Goal: Information Seeking & Learning: Learn about a topic

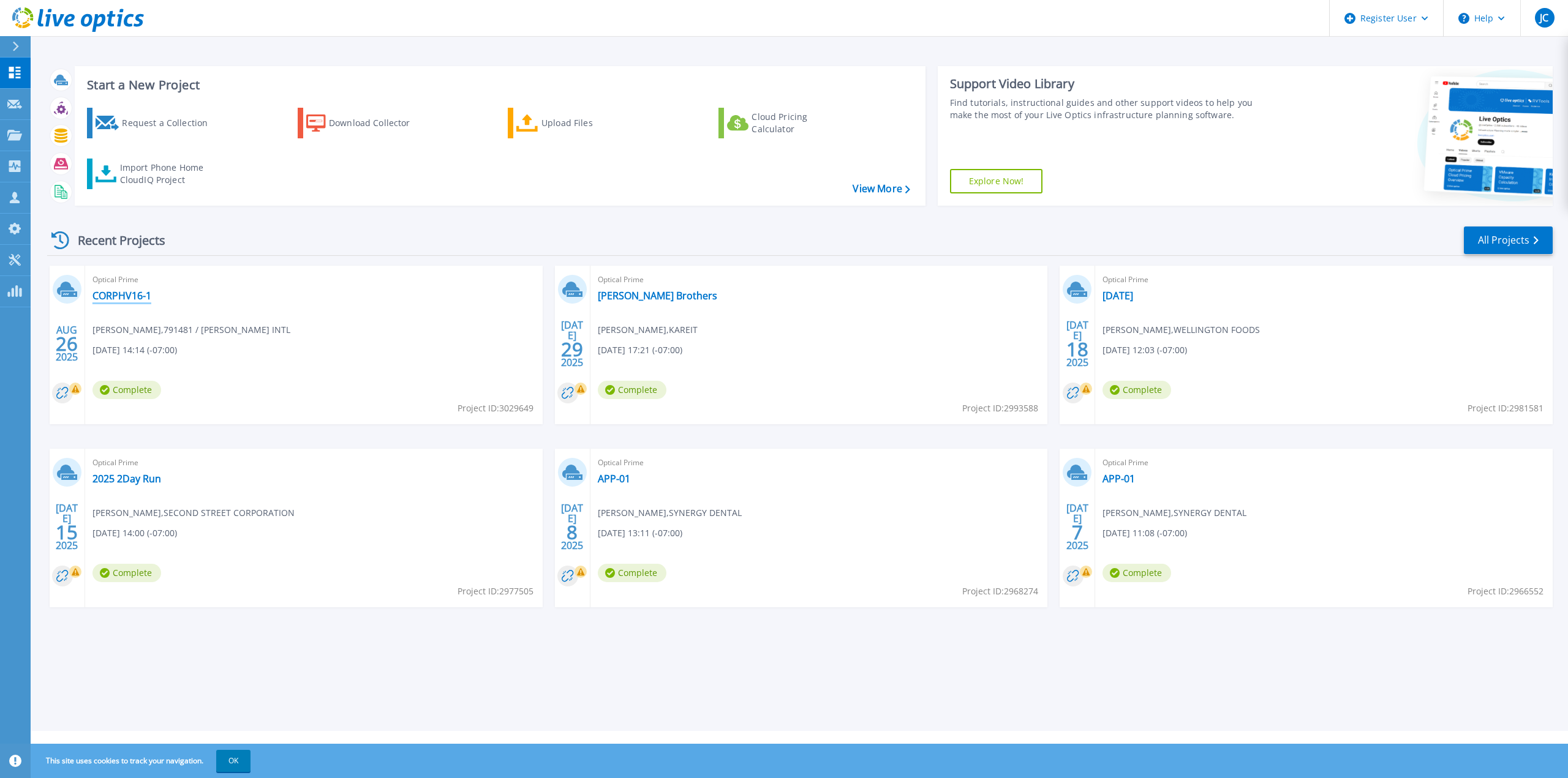
click at [118, 298] on link "CORPHV16-1" at bounding box center [122, 296] width 59 height 12
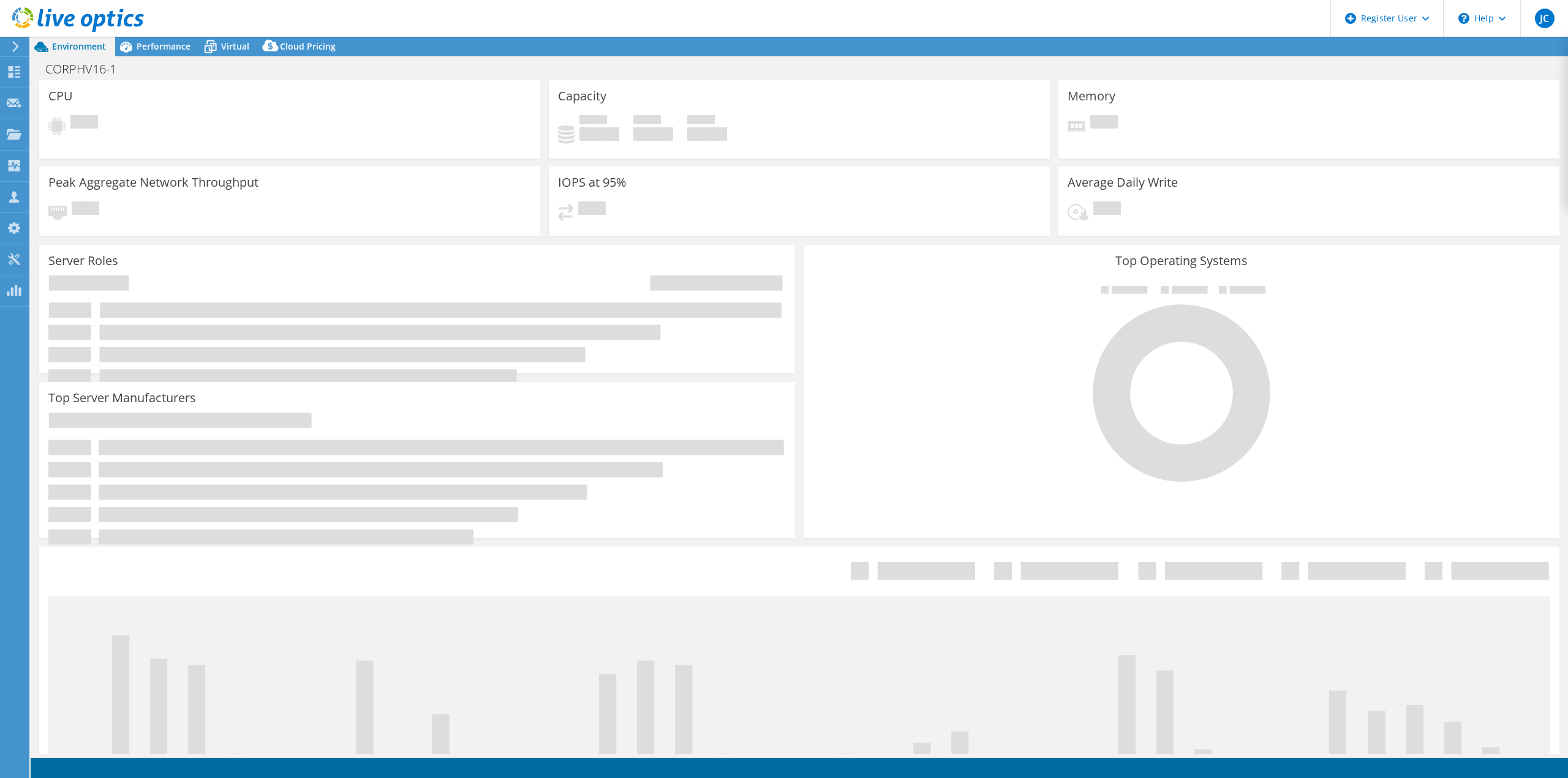
select select "USD"
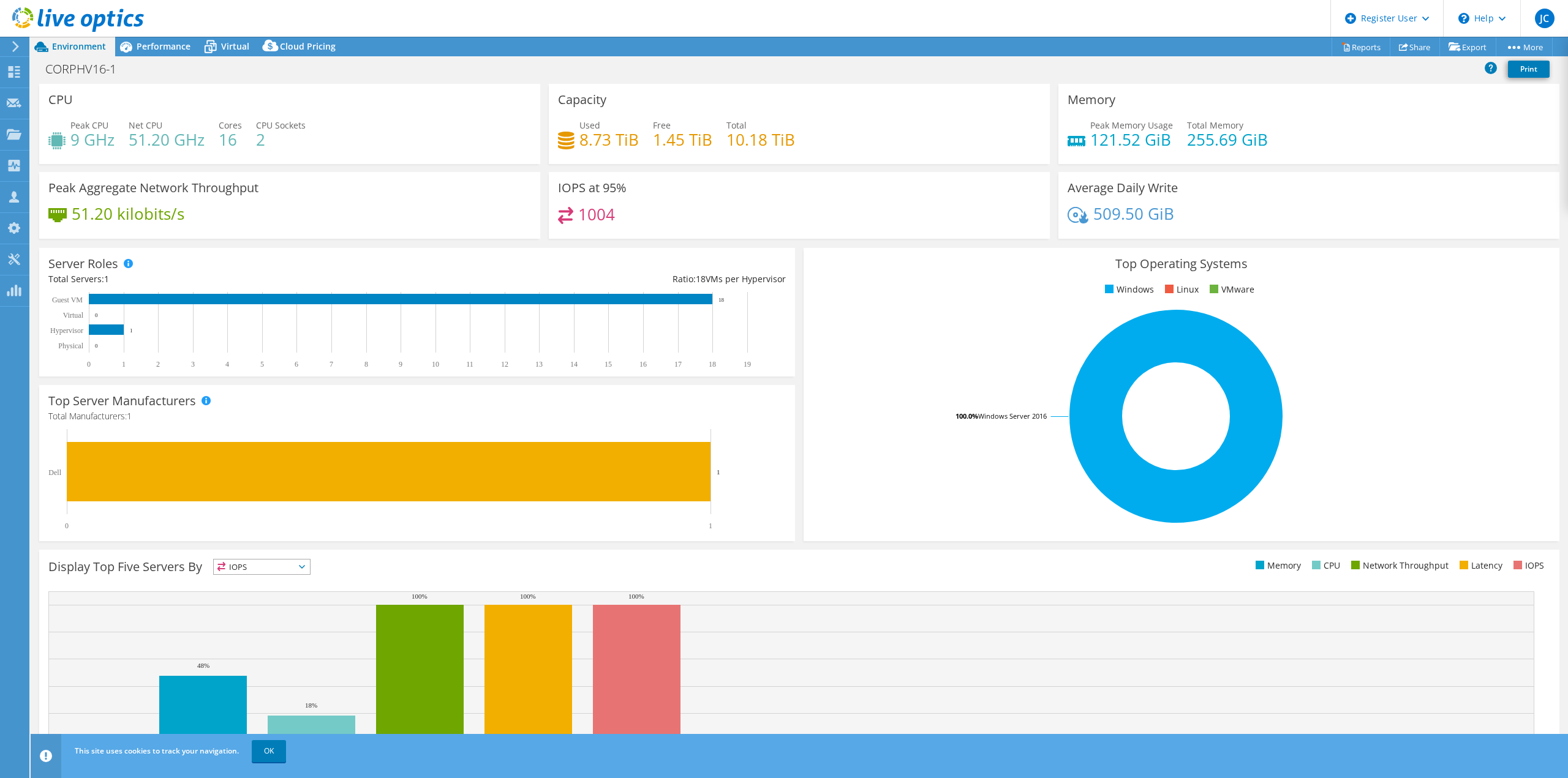
drag, startPoint x: 171, startPoint y: 46, endPoint x: 174, endPoint y: 33, distance: 13.3
click at [171, 43] on span "Performance" at bounding box center [164, 46] width 54 height 12
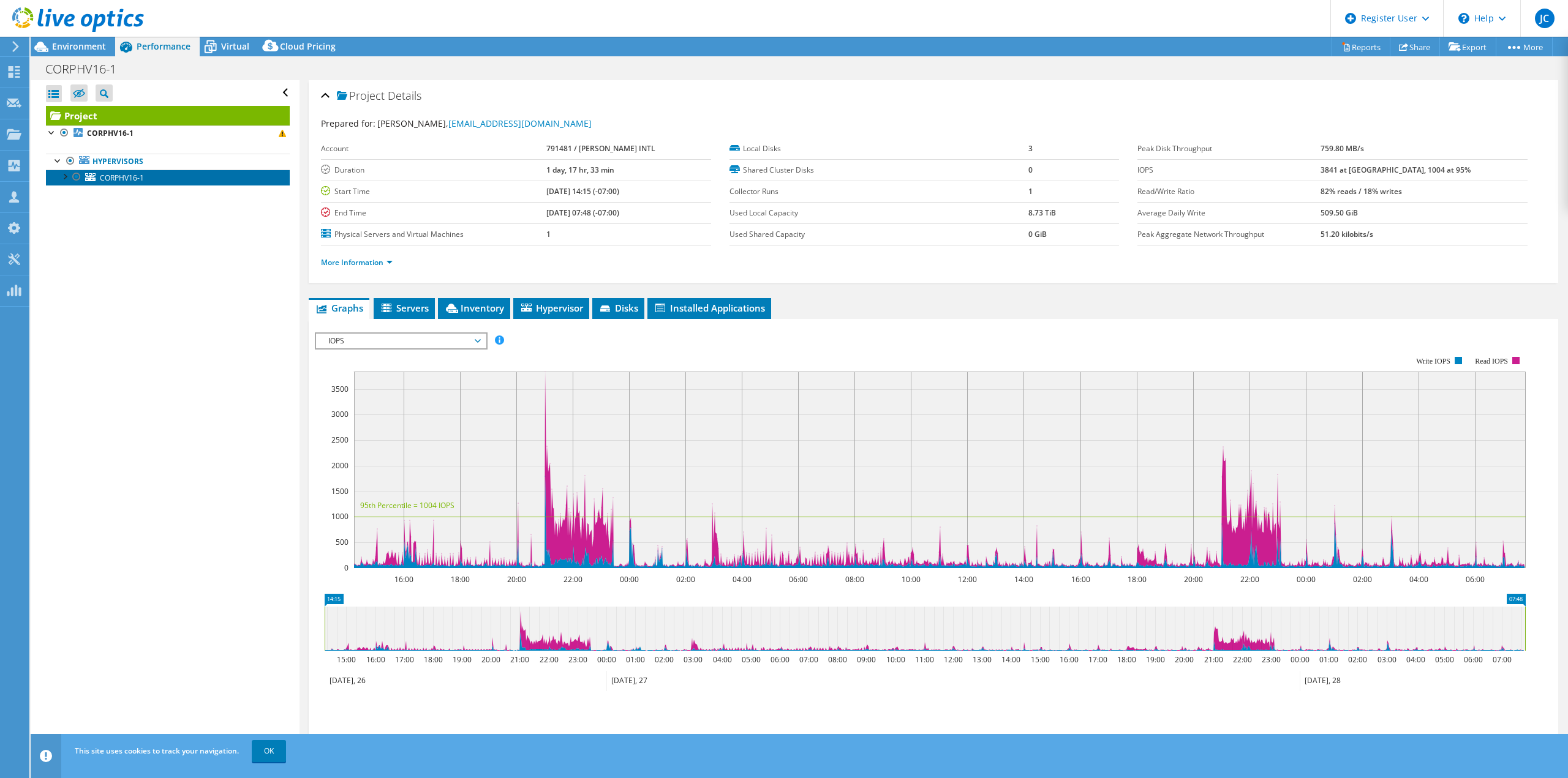
click at [146, 180] on link "CORPHV16-1" at bounding box center [167, 177] width 243 height 16
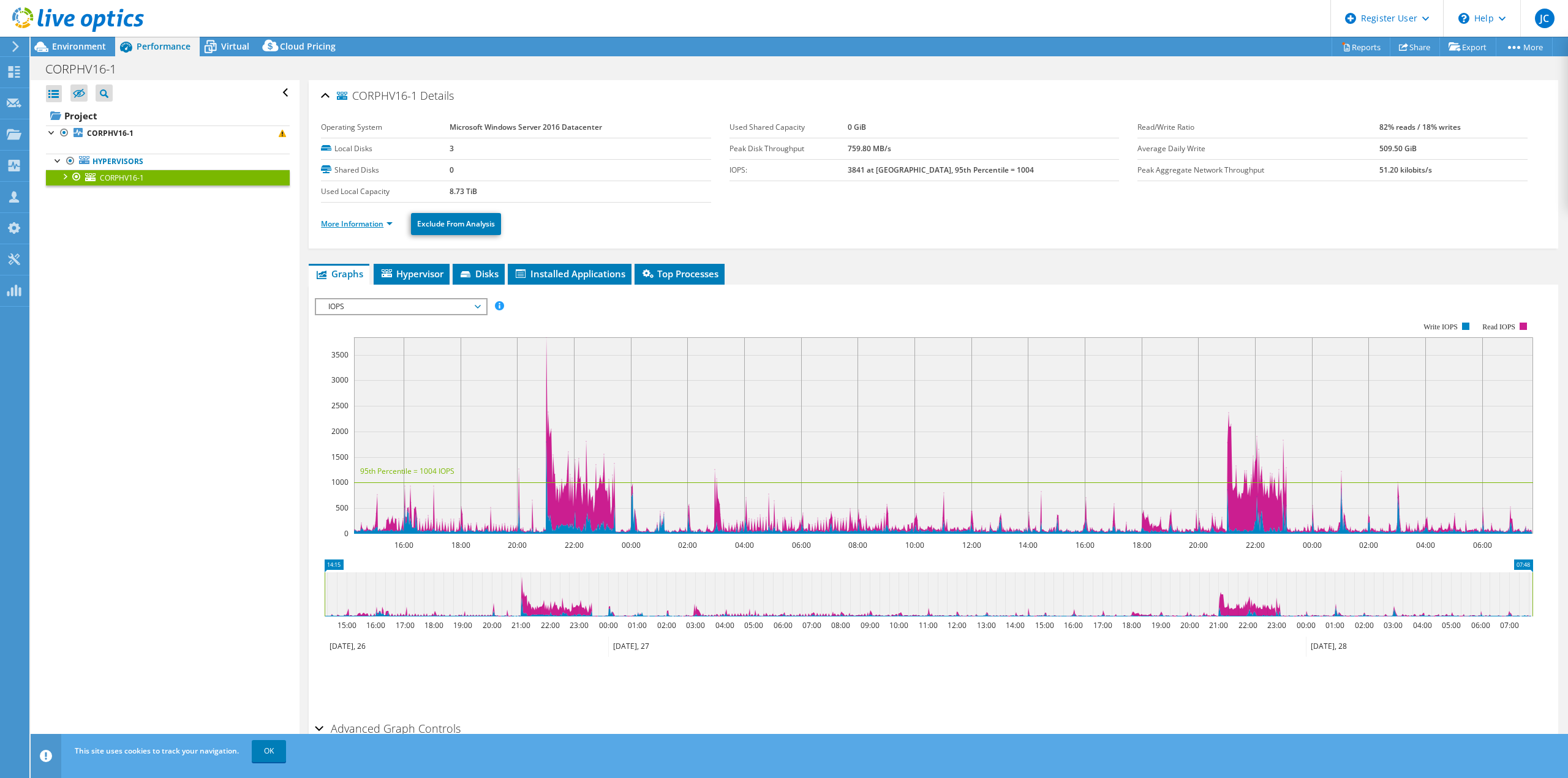
click at [360, 222] on link "More Information" at bounding box center [357, 223] width 71 height 10
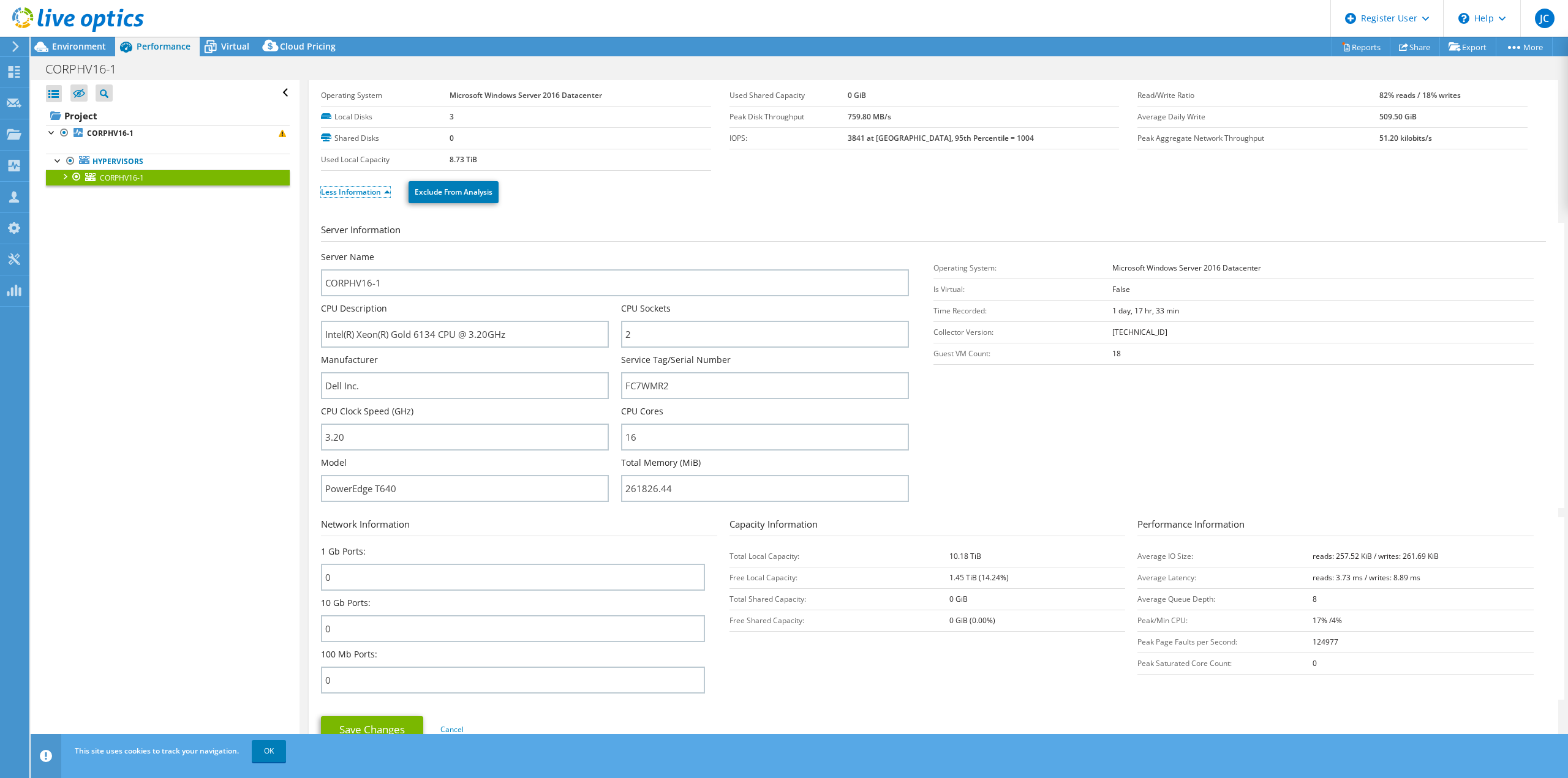
scroll to position [61, 0]
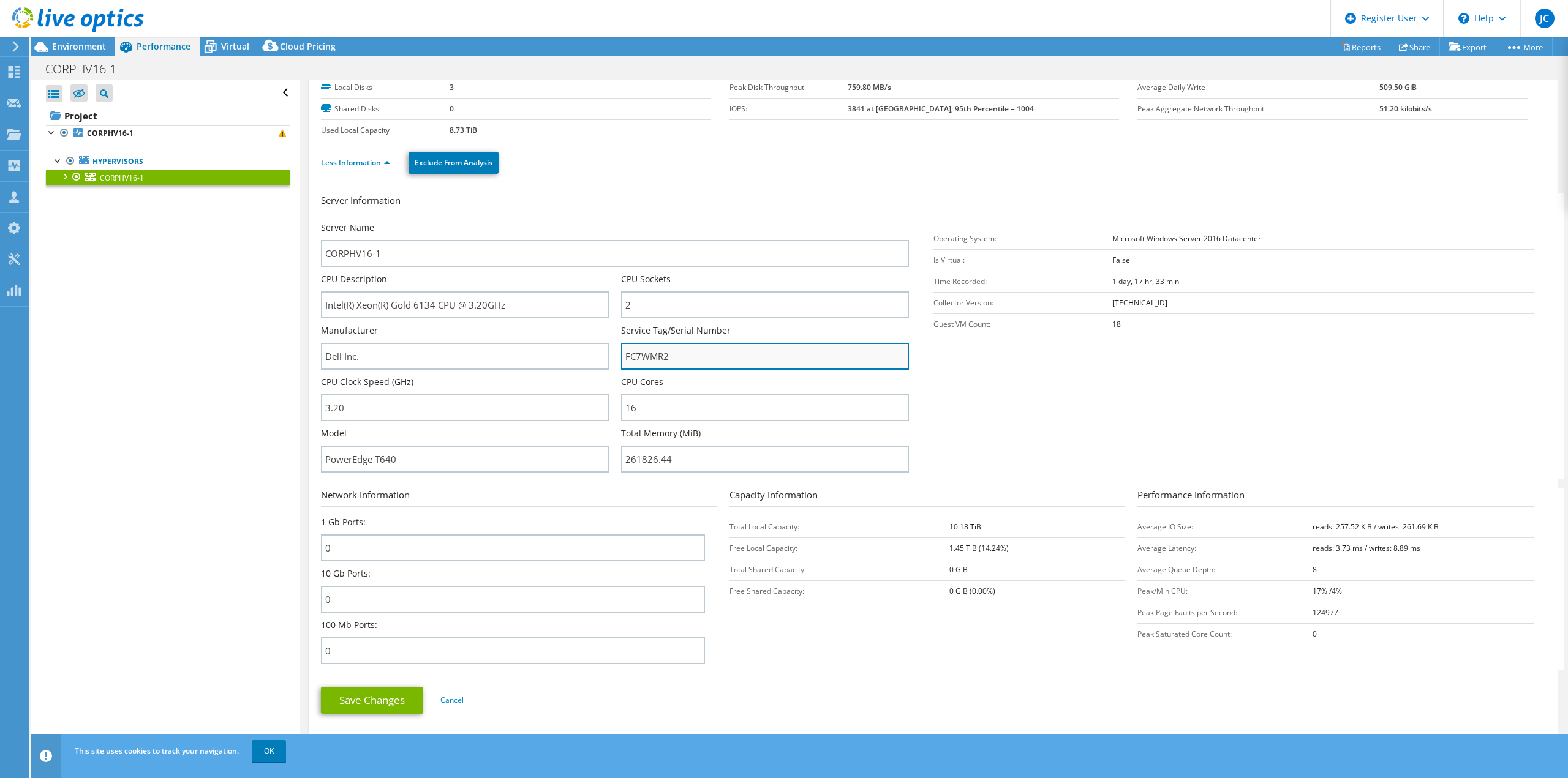
click at [637, 359] on input "FC7WMR2" at bounding box center [764, 356] width 288 height 27
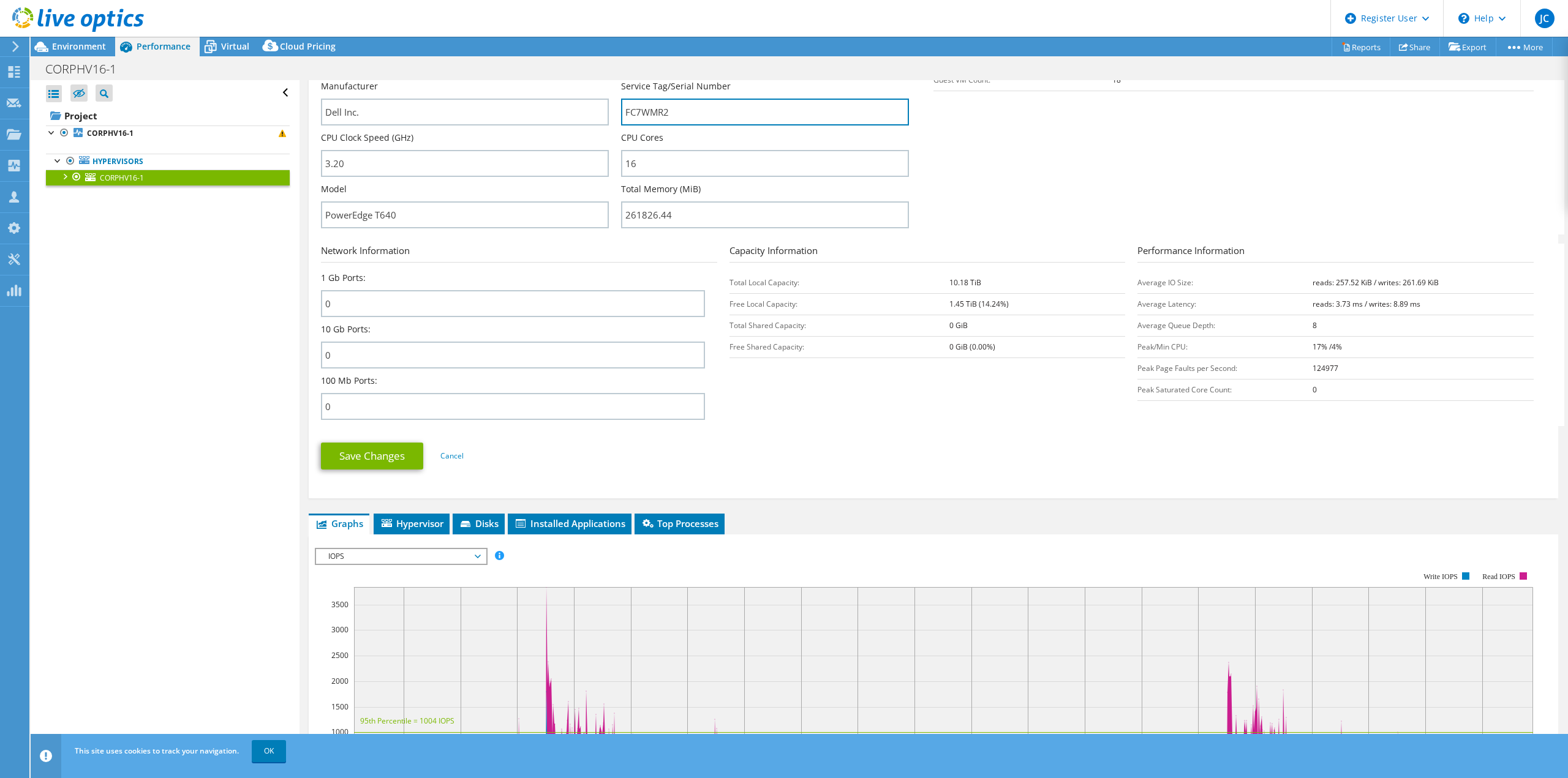
scroll to position [551, 0]
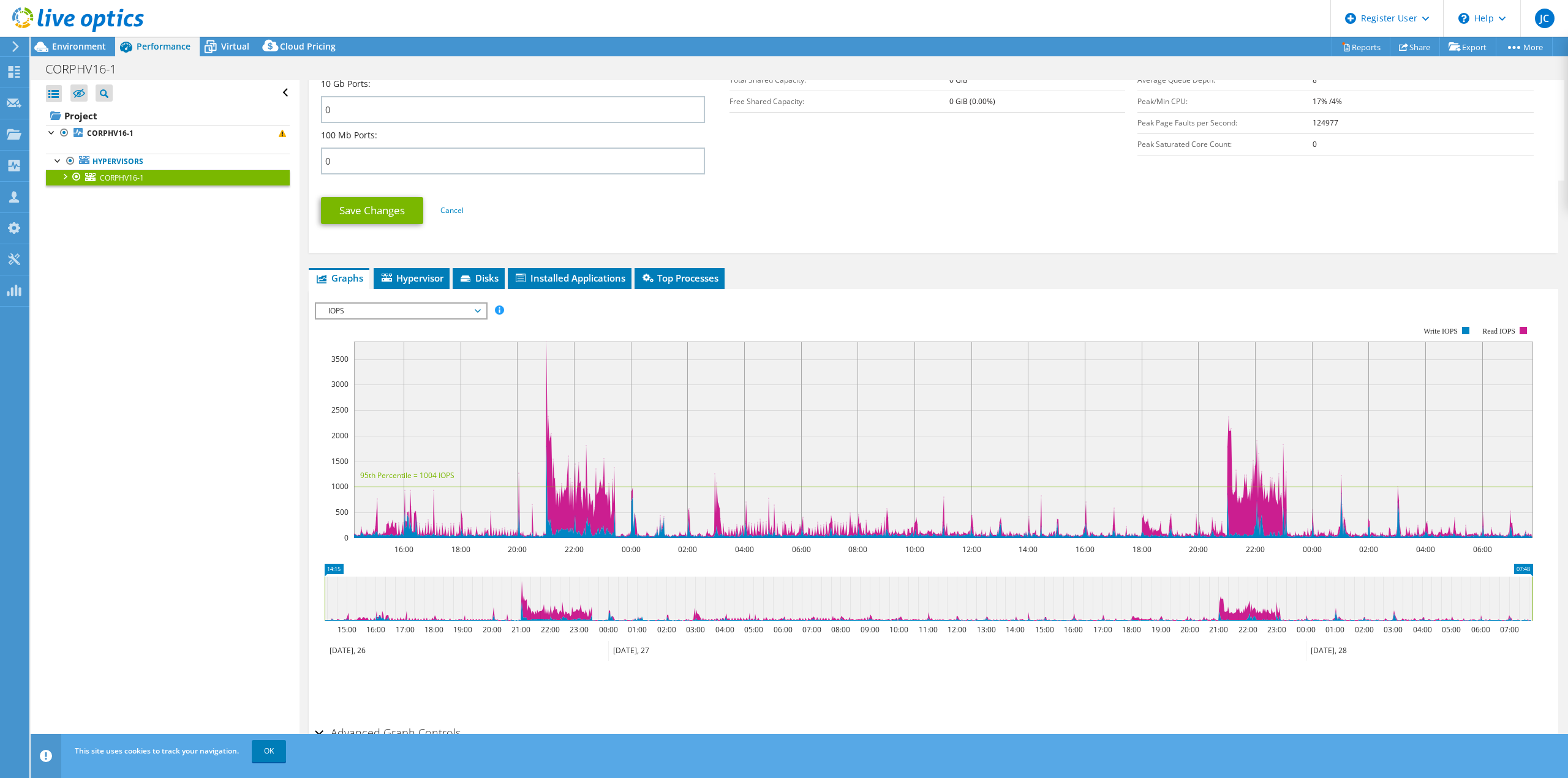
click at [414, 313] on span "IOPS" at bounding box center [401, 311] width 157 height 15
click at [350, 453] on li "All" at bounding box center [401, 457] width 170 height 15
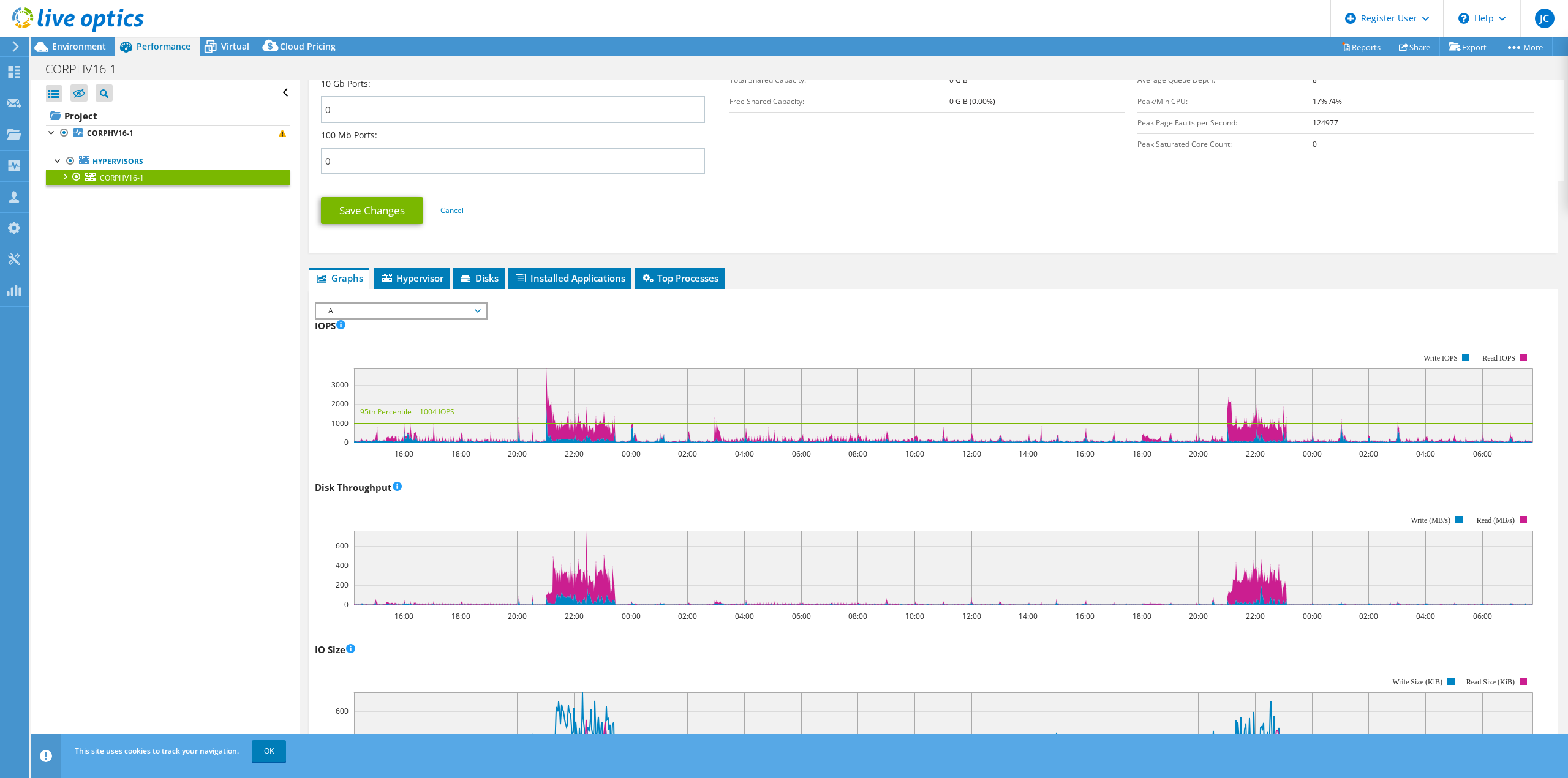
click at [427, 312] on span "All" at bounding box center [401, 311] width 157 height 15
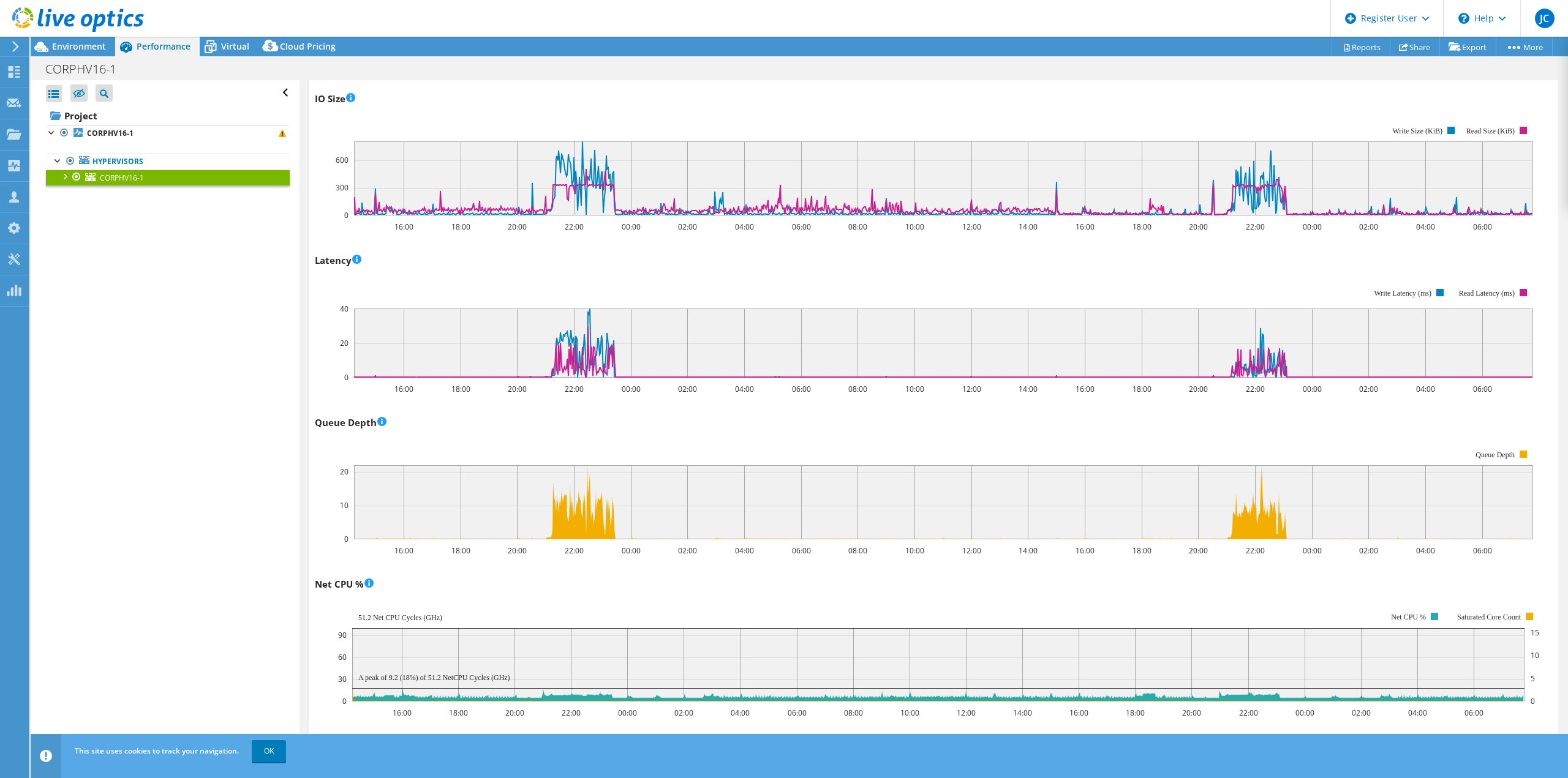
scroll to position [673, 0]
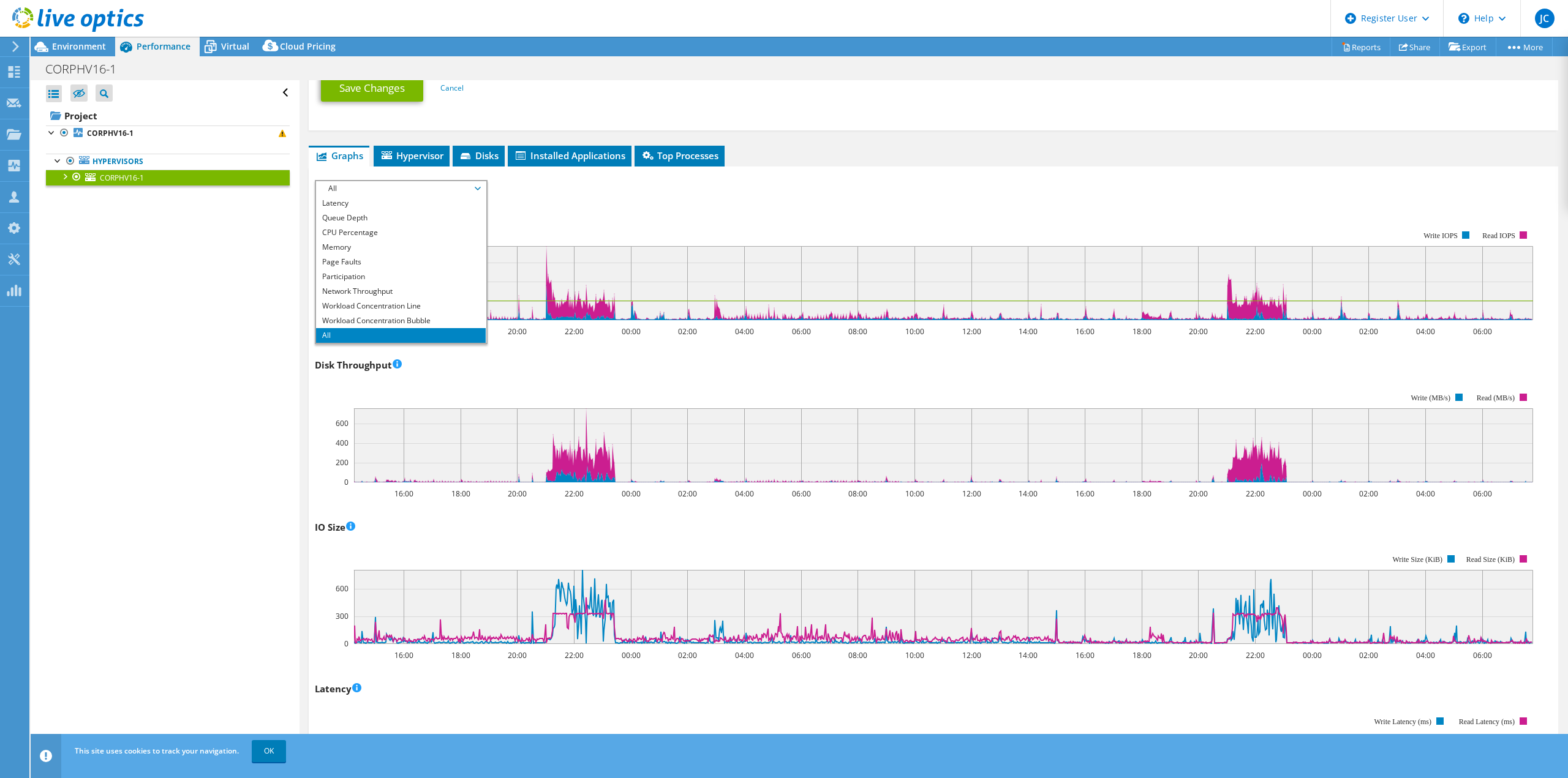
click at [212, 419] on div "Open All Close All Hide Excluded Nodes Project Tree Filter" at bounding box center [165, 417] width 268 height 674
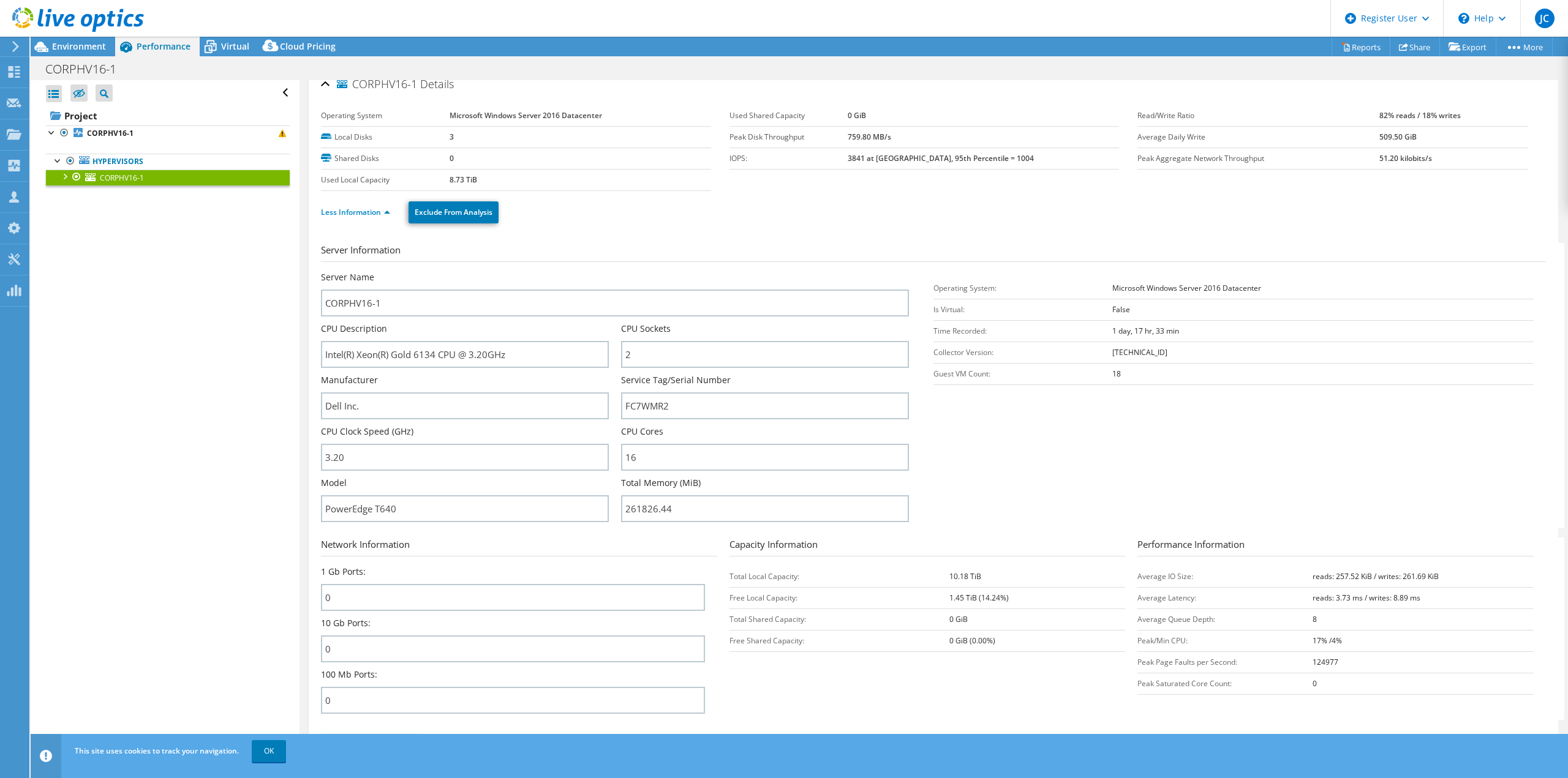
scroll to position [0, 0]
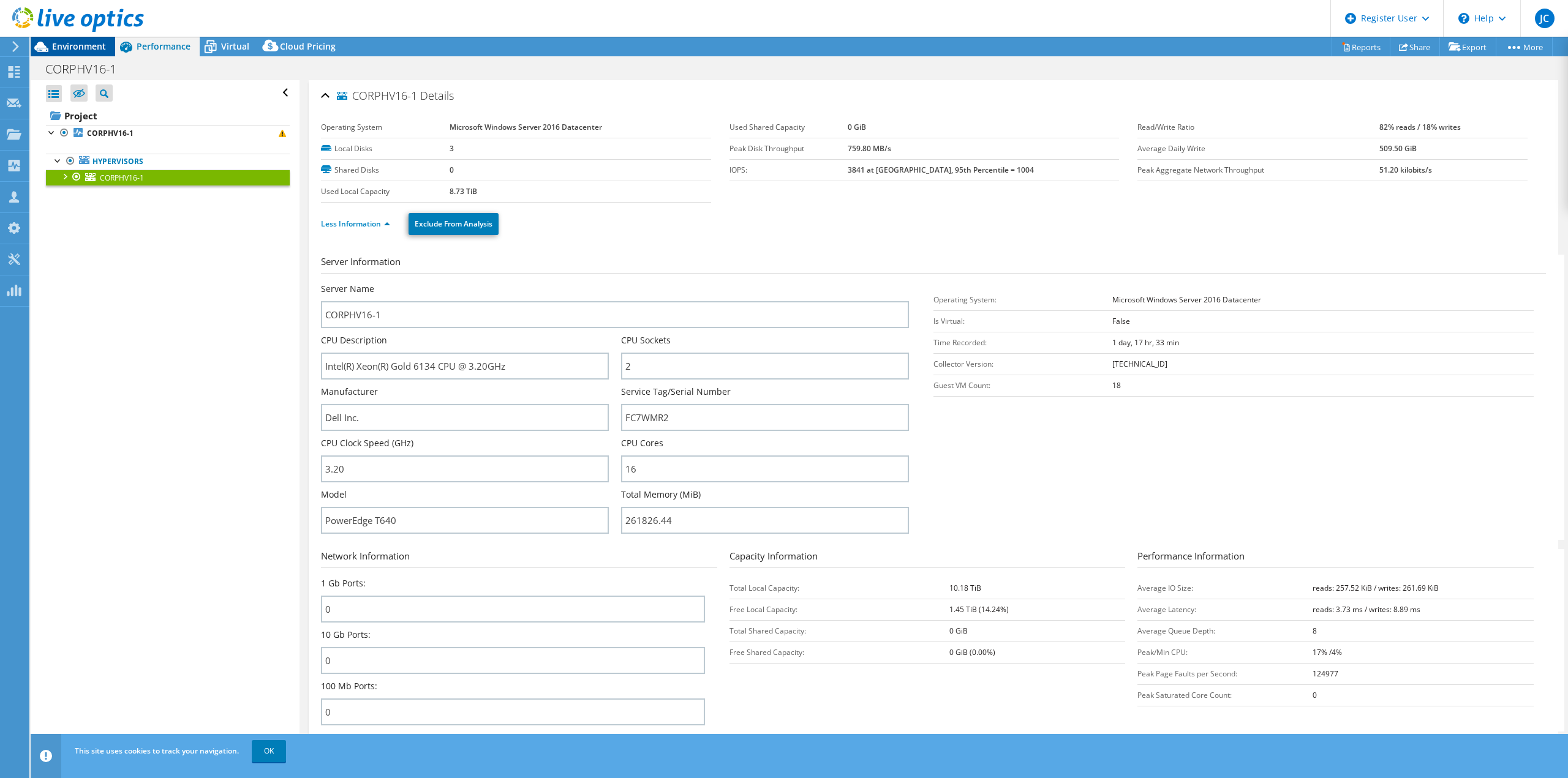
click at [90, 48] on span "Environment" at bounding box center [79, 46] width 54 height 12
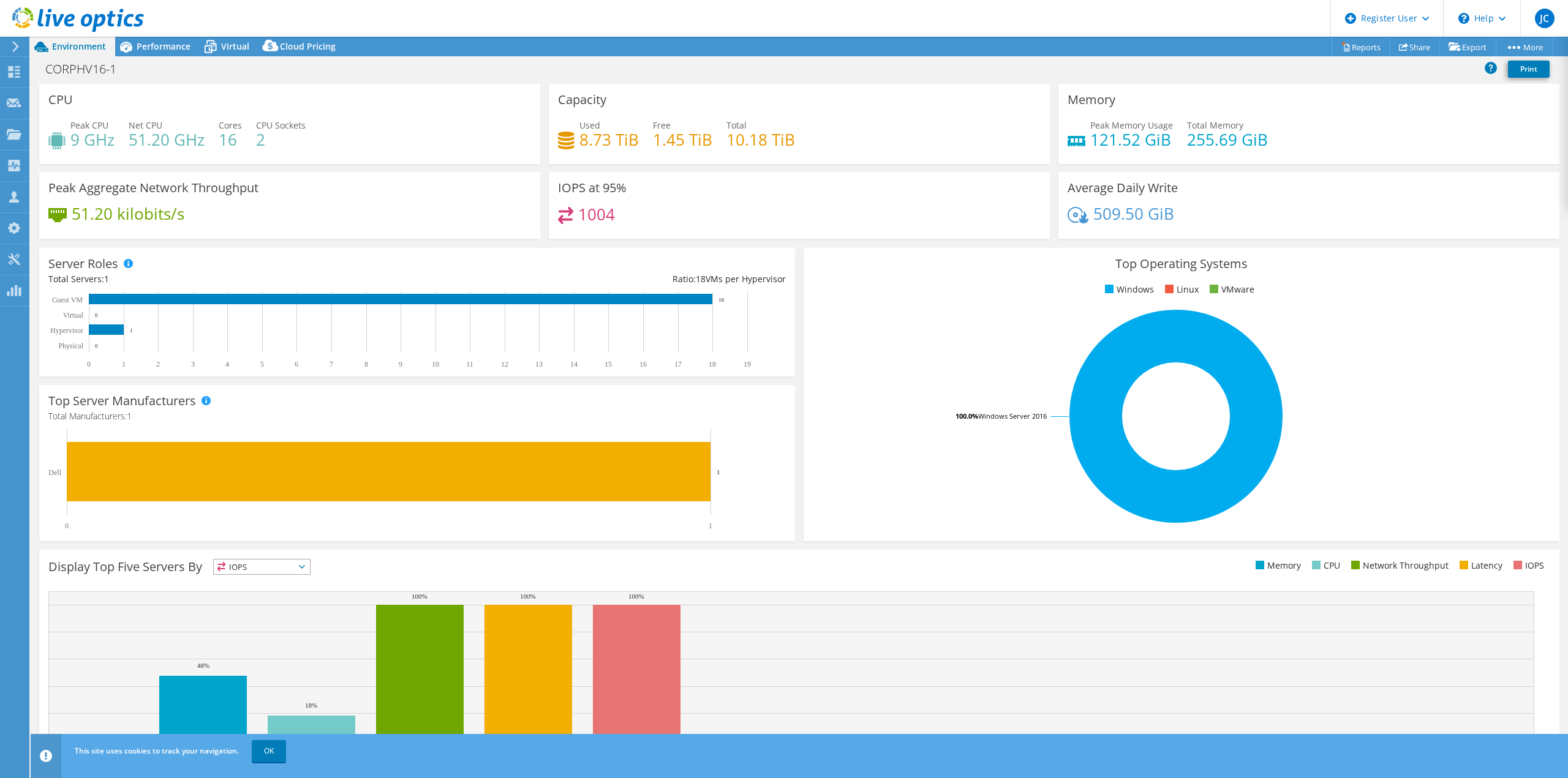
scroll to position [40, 0]
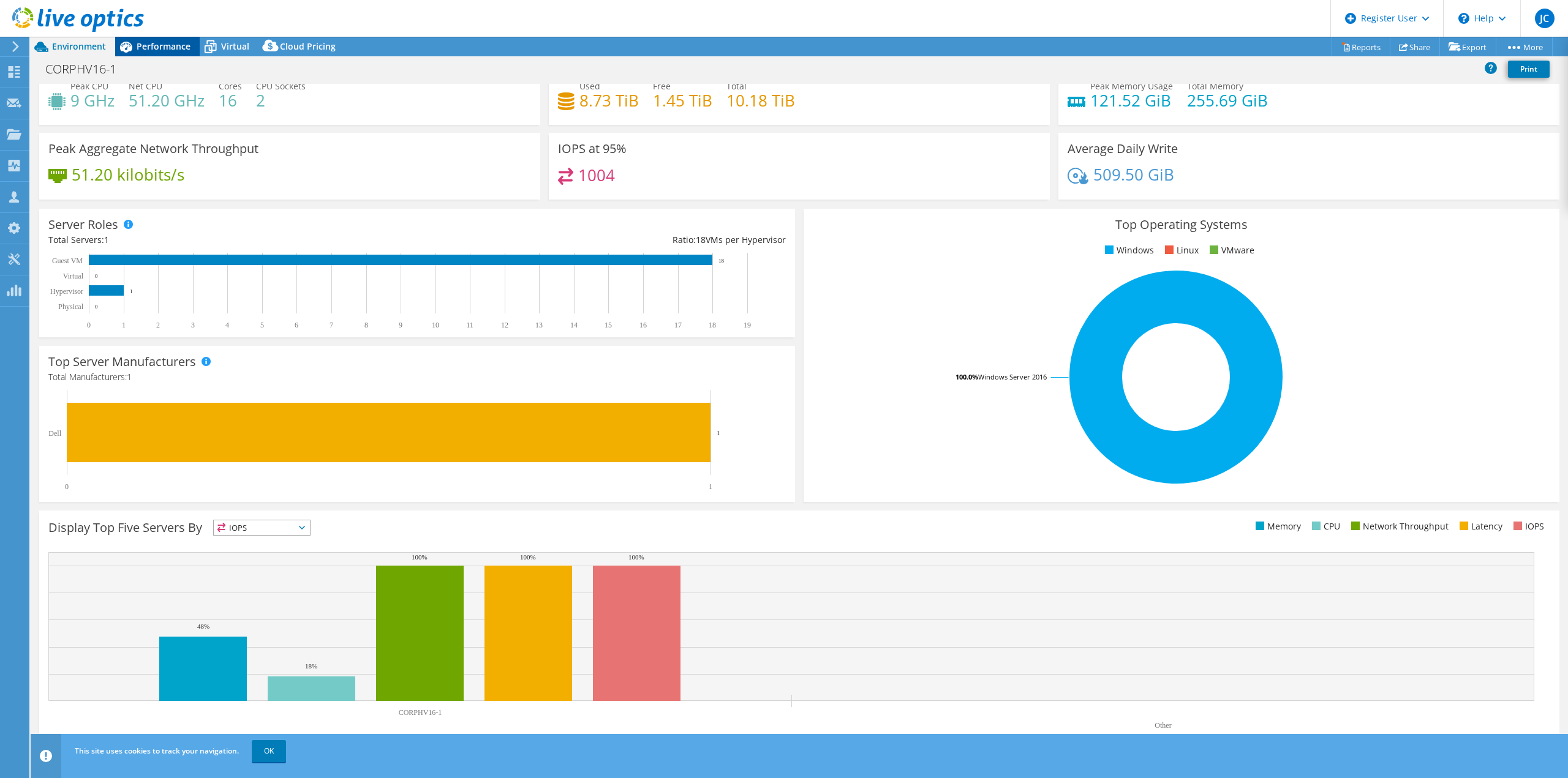
click at [144, 45] on span "Performance" at bounding box center [164, 46] width 54 height 12
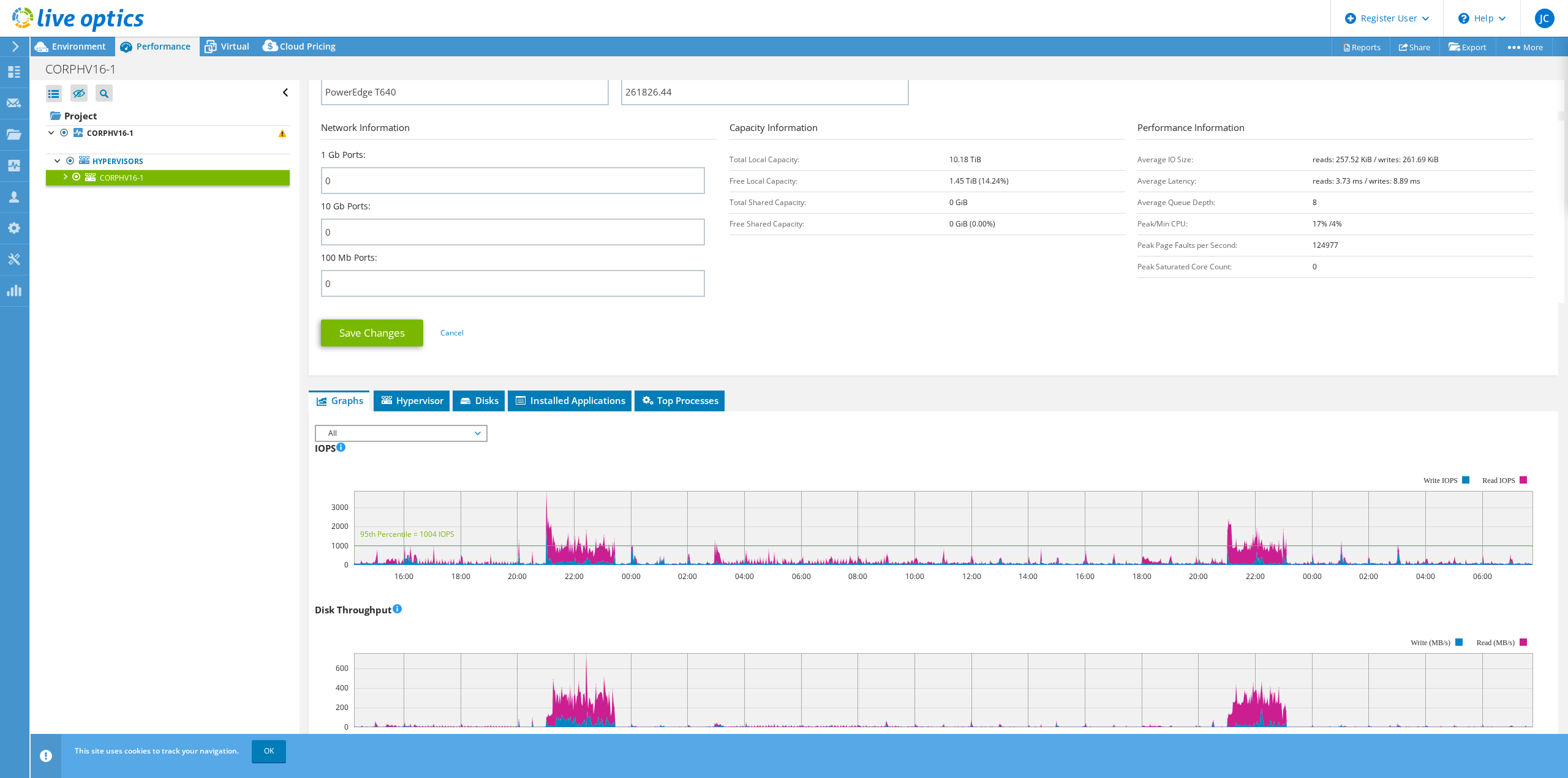
scroll to position [0, 0]
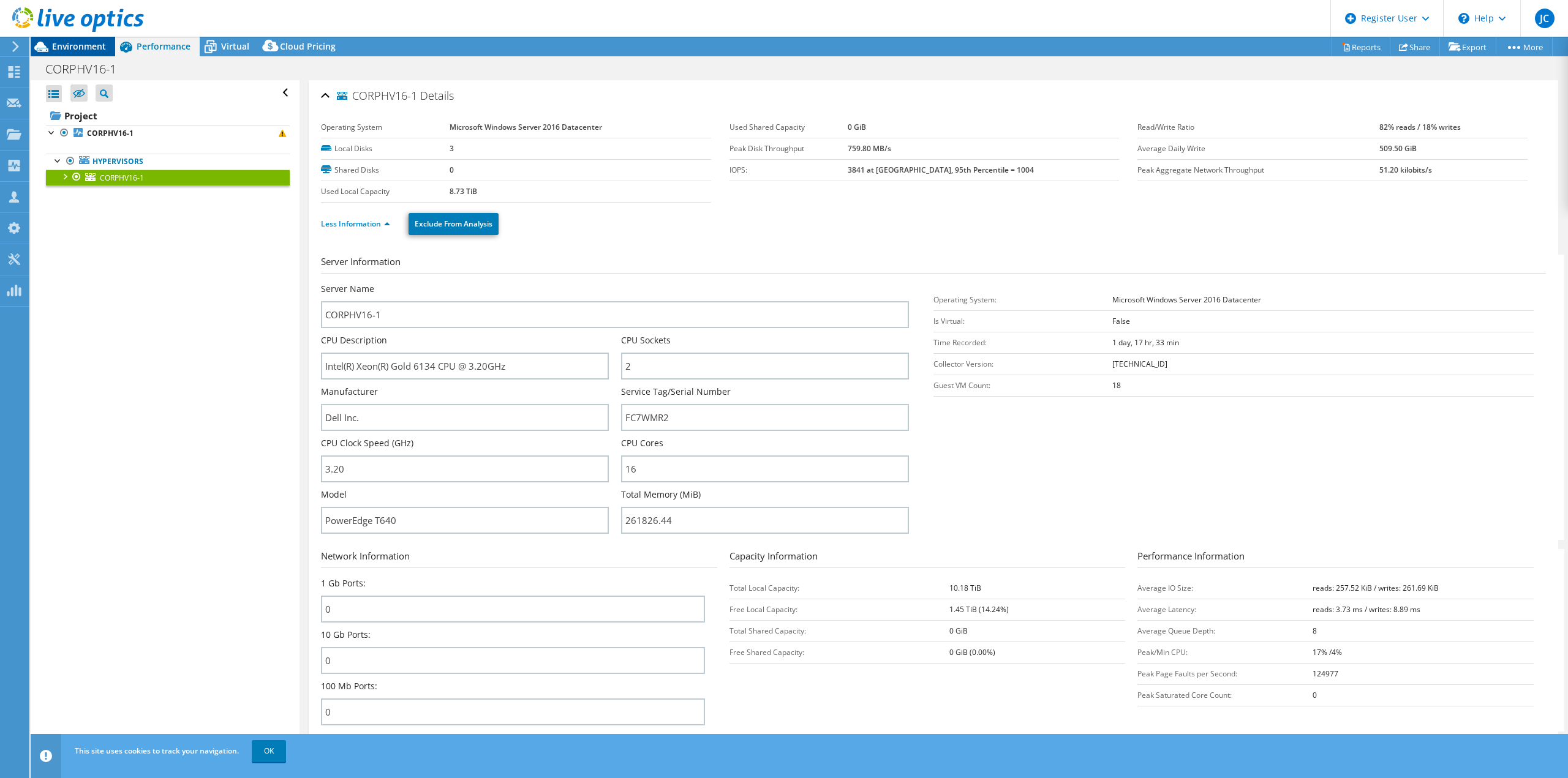
click at [78, 44] on span "Environment" at bounding box center [79, 46] width 54 height 12
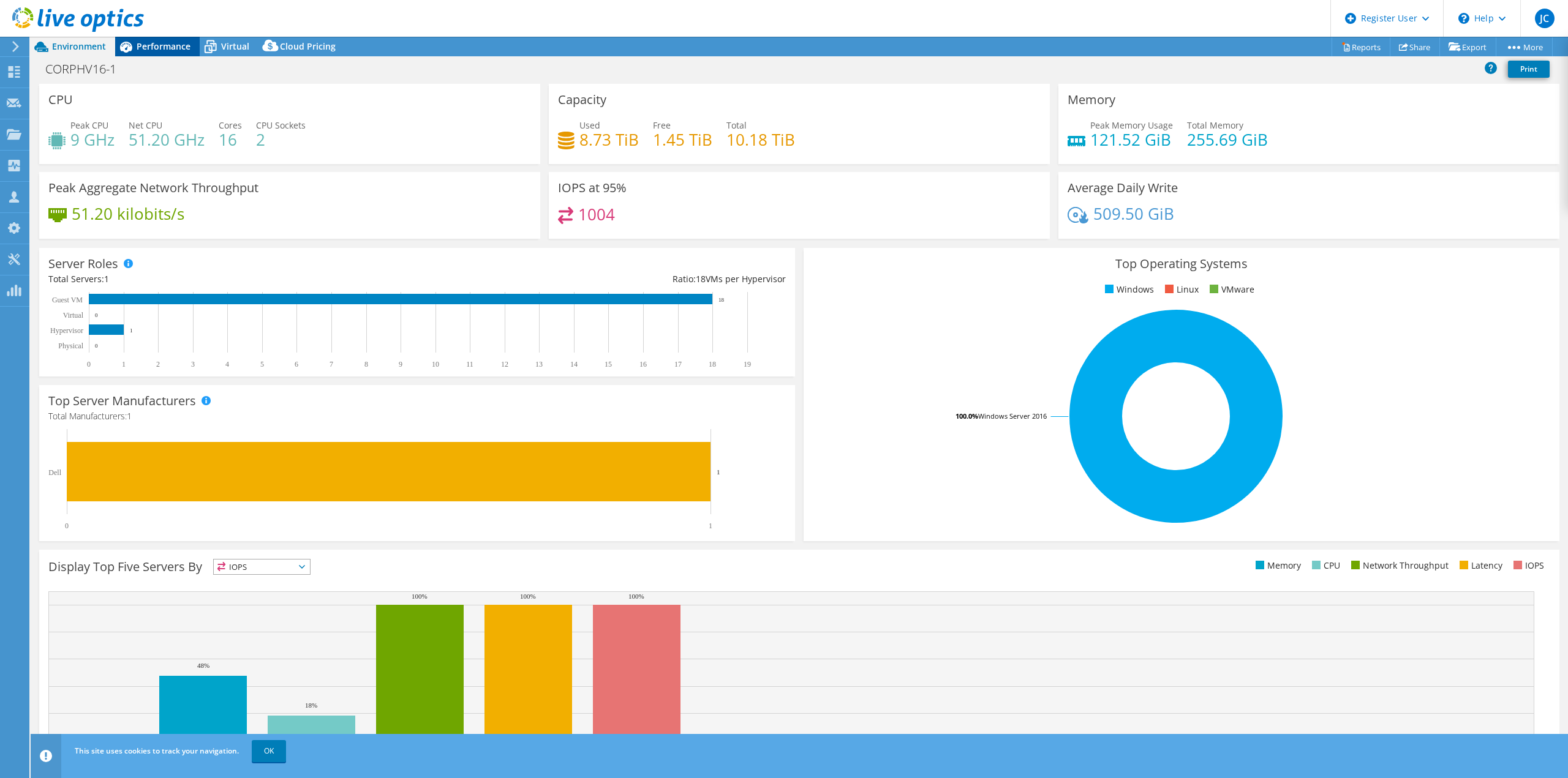
click at [153, 45] on span "Performance" at bounding box center [164, 46] width 54 height 12
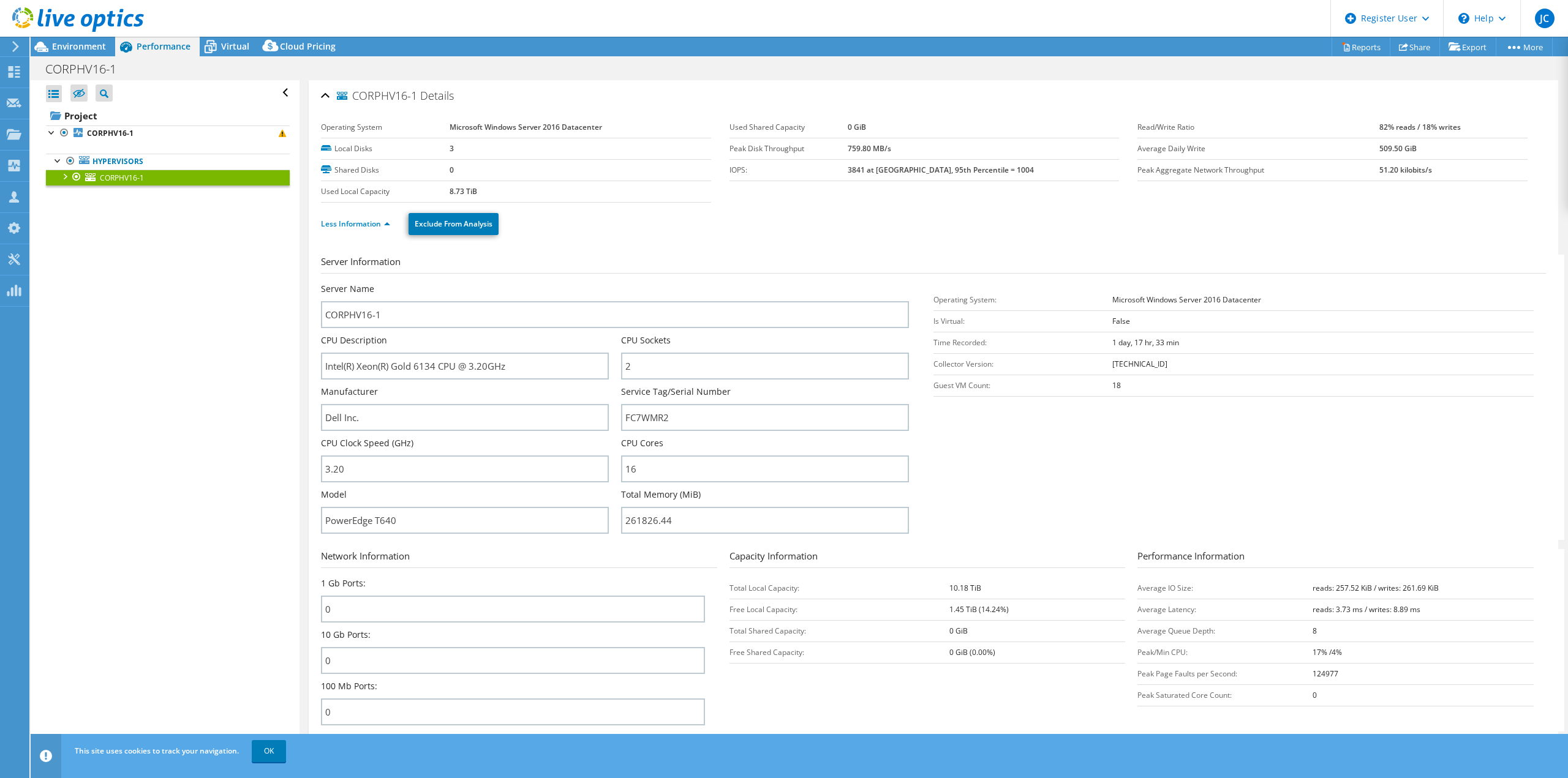
scroll to position [551, 0]
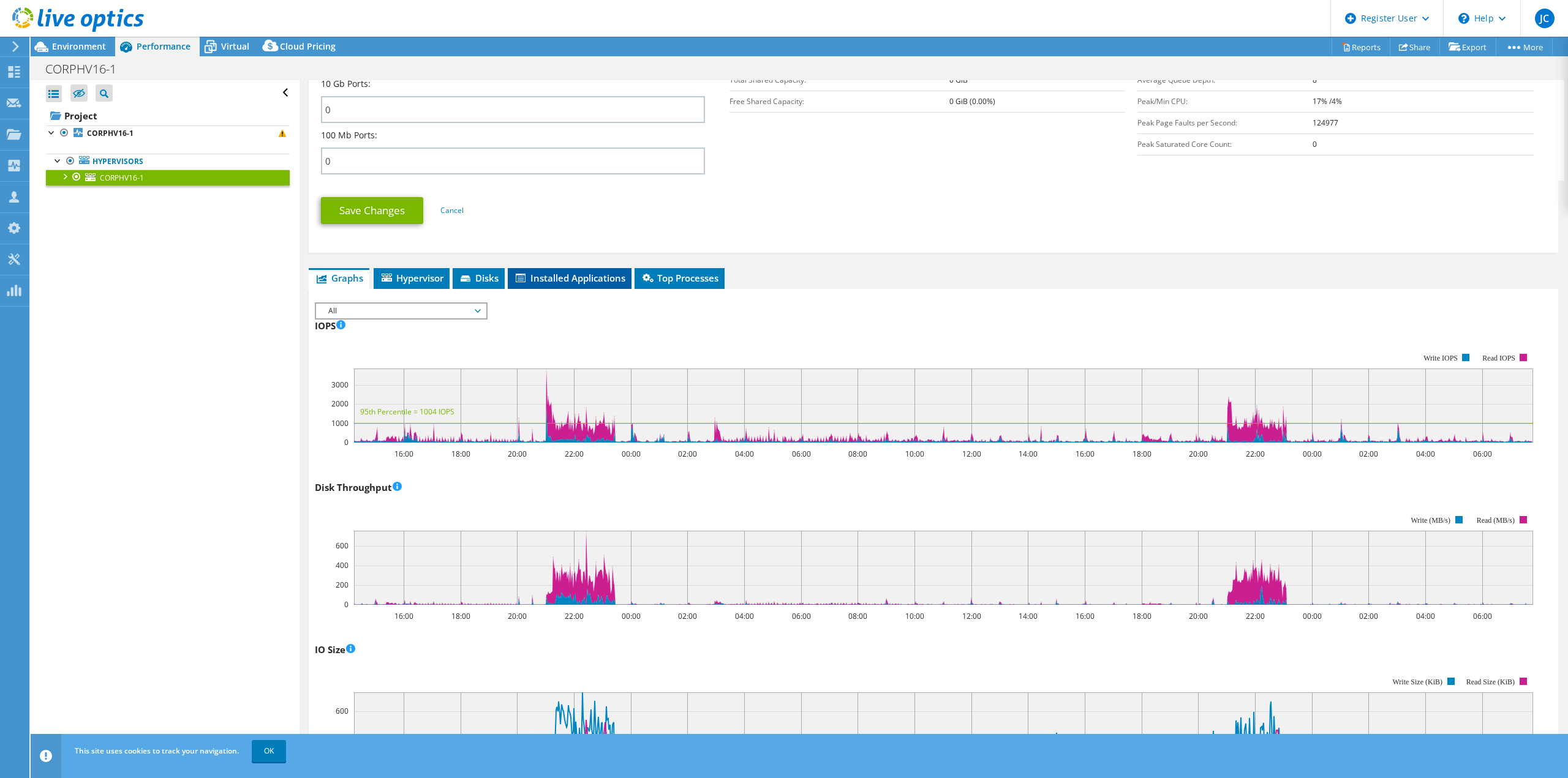
click at [573, 281] on span "Installed Applications" at bounding box center [570, 278] width 112 height 12
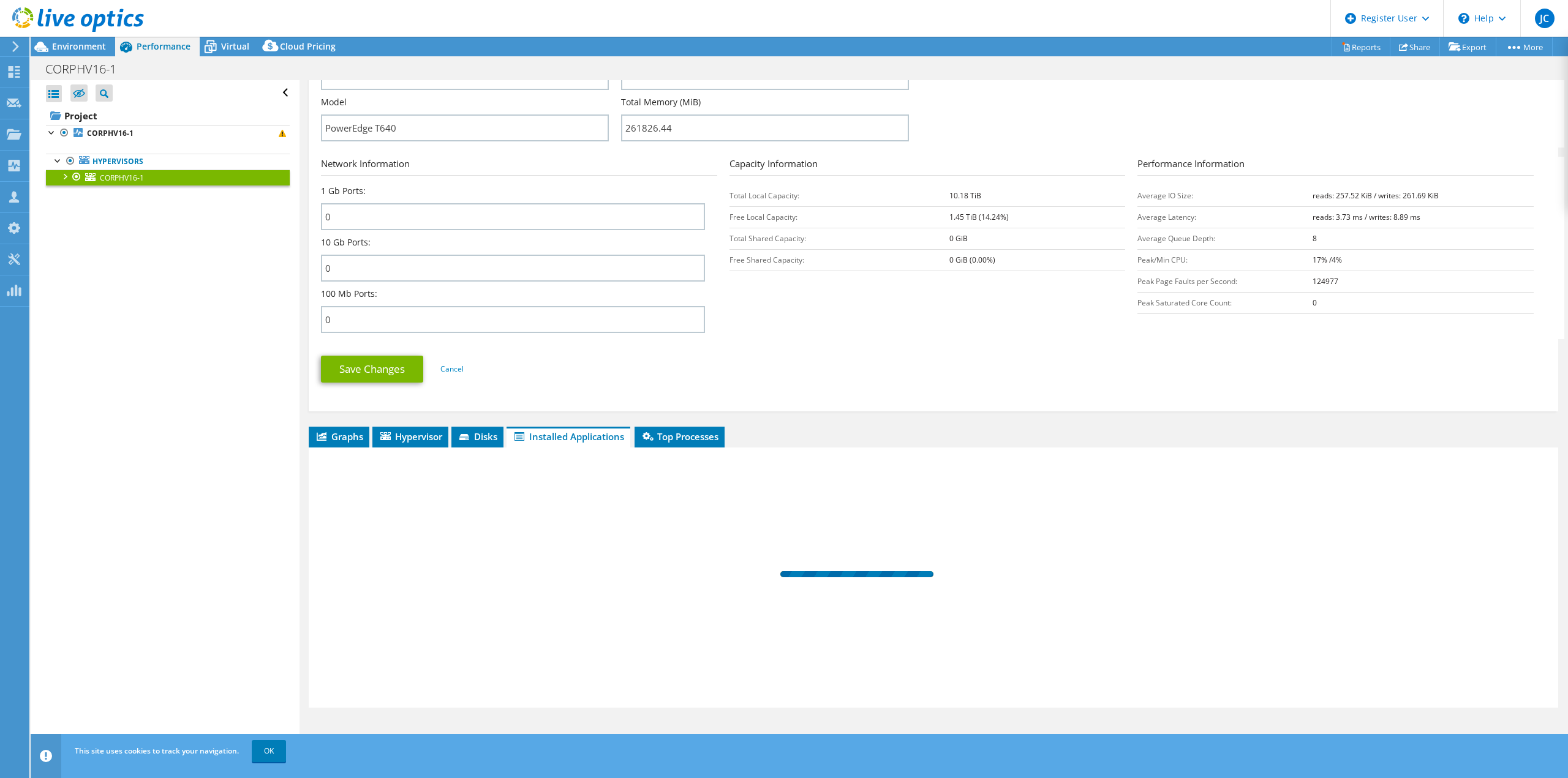
scroll to position [392, 0]
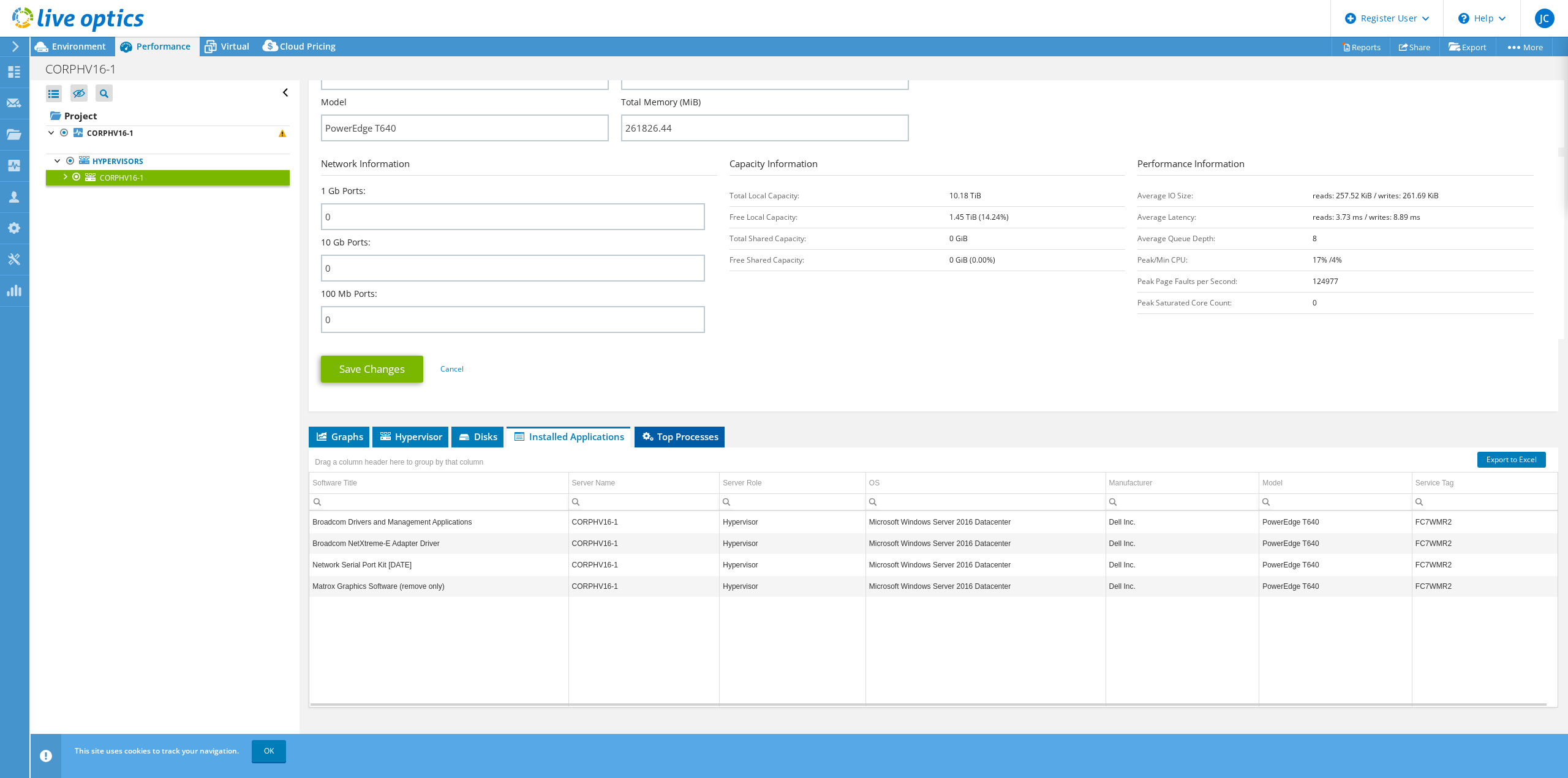
click at [682, 427] on li "Top Processes" at bounding box center [679, 437] width 90 height 21
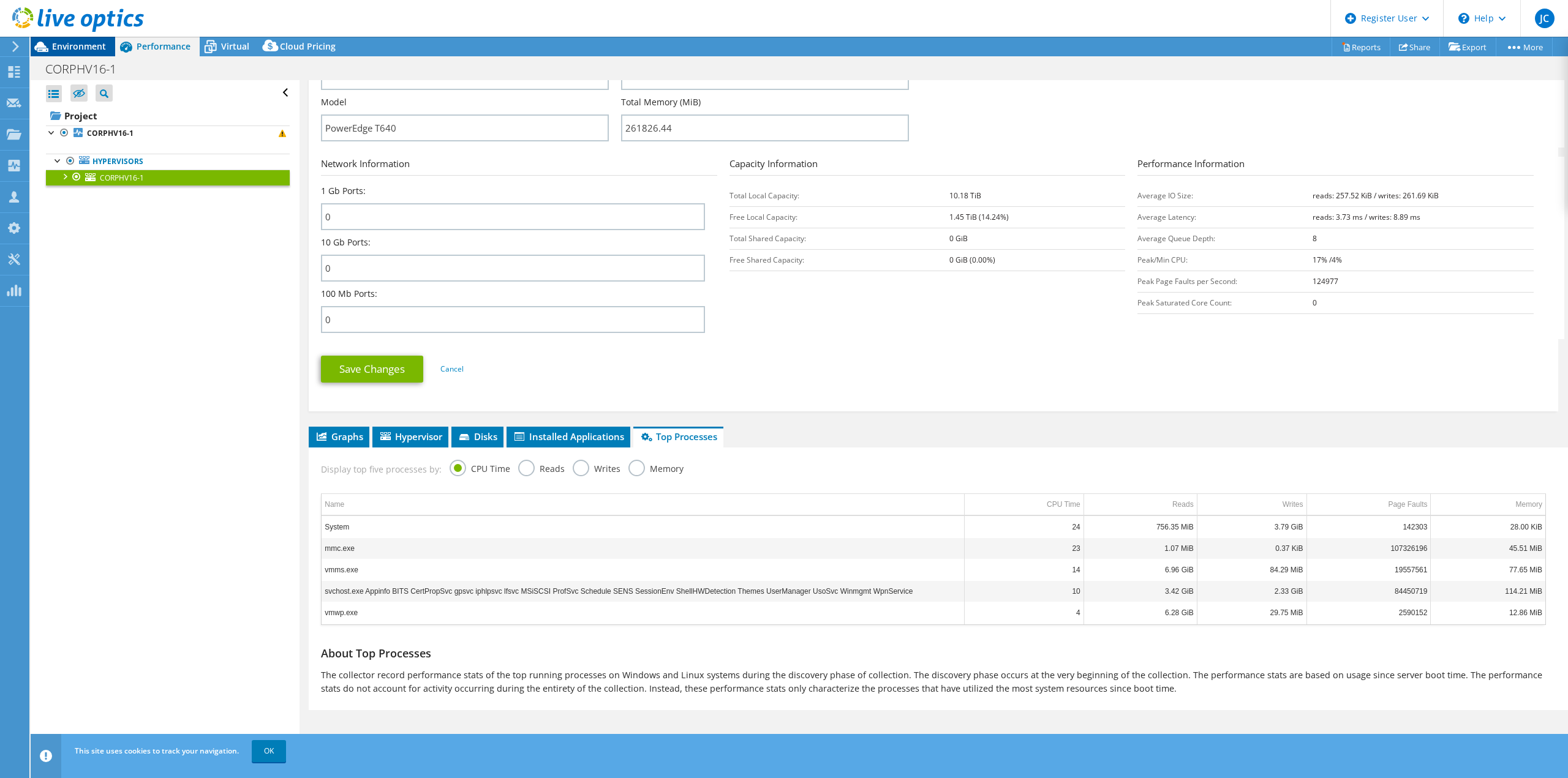
click at [78, 44] on span "Environment" at bounding box center [79, 46] width 54 height 12
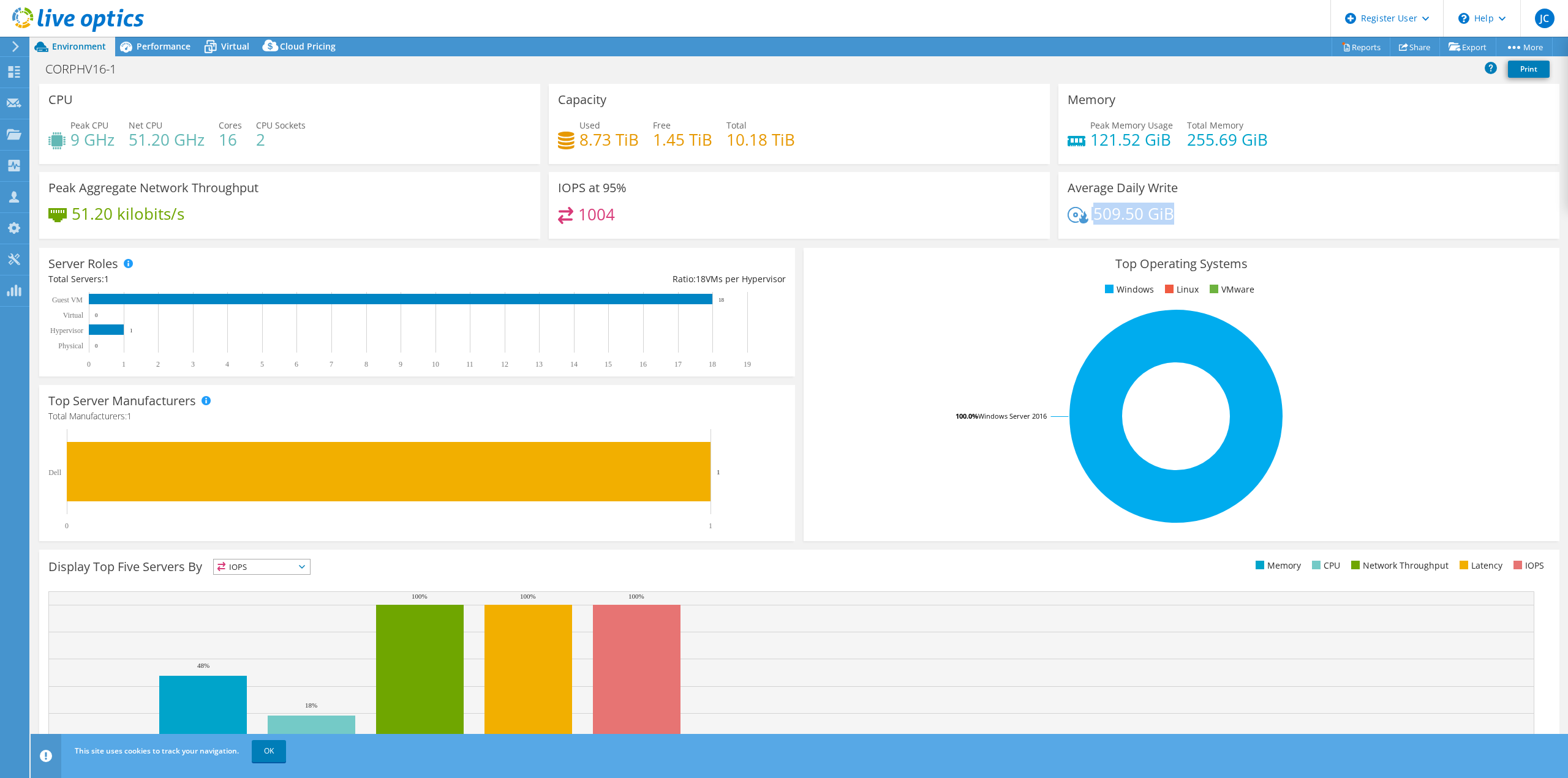
drag, startPoint x: 1160, startPoint y: 215, endPoint x: 1083, endPoint y: 212, distance: 77.1
click at [1083, 212] on div "509.50 GiB" at bounding box center [1308, 219] width 483 height 26
click at [136, 46] on icon at bounding box center [126, 47] width 22 height 22
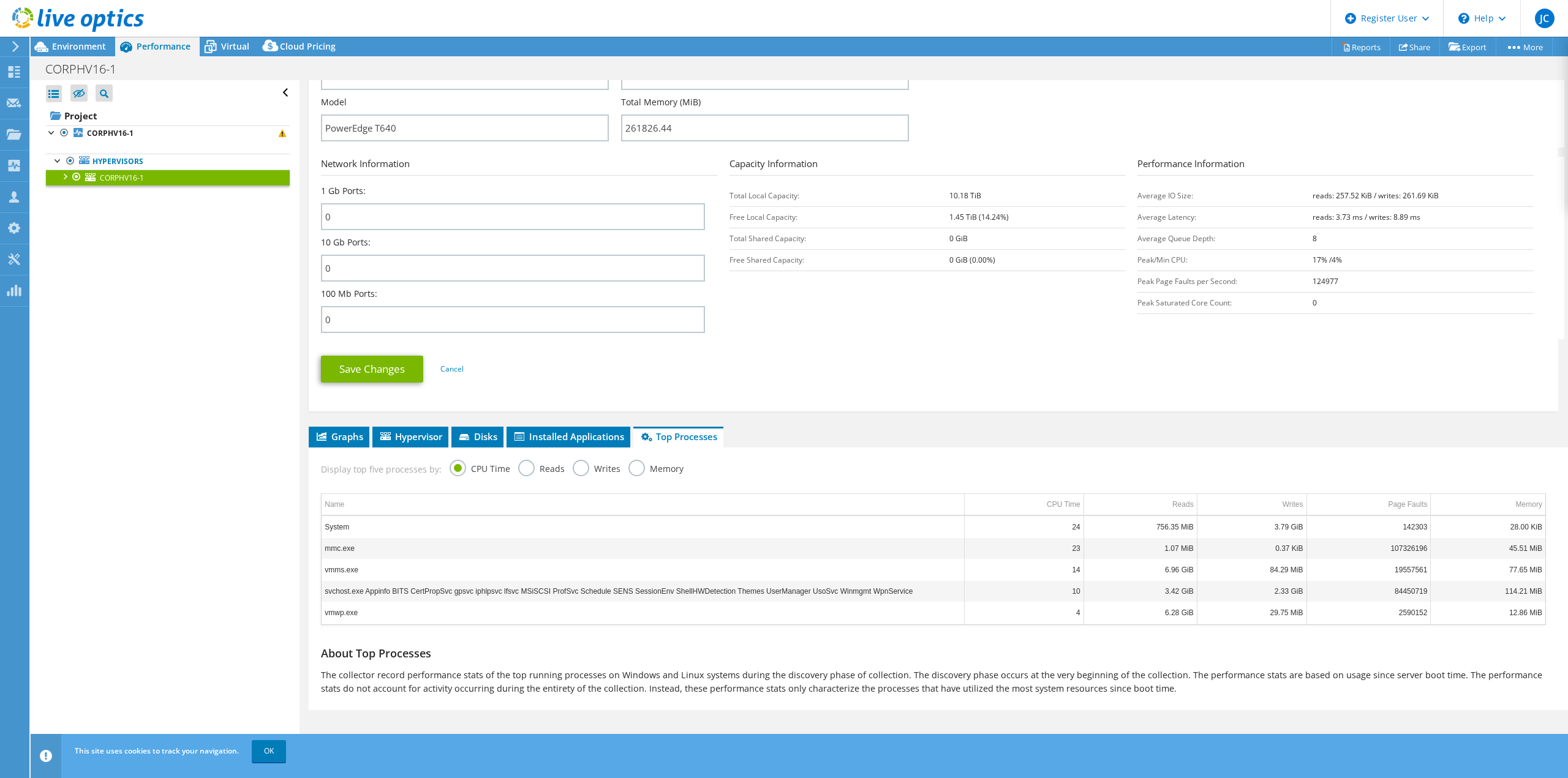
click at [530, 471] on label "Reads" at bounding box center [541, 467] width 47 height 15
click at [0, 0] on input "Reads" at bounding box center [0, 0] width 0 height 0
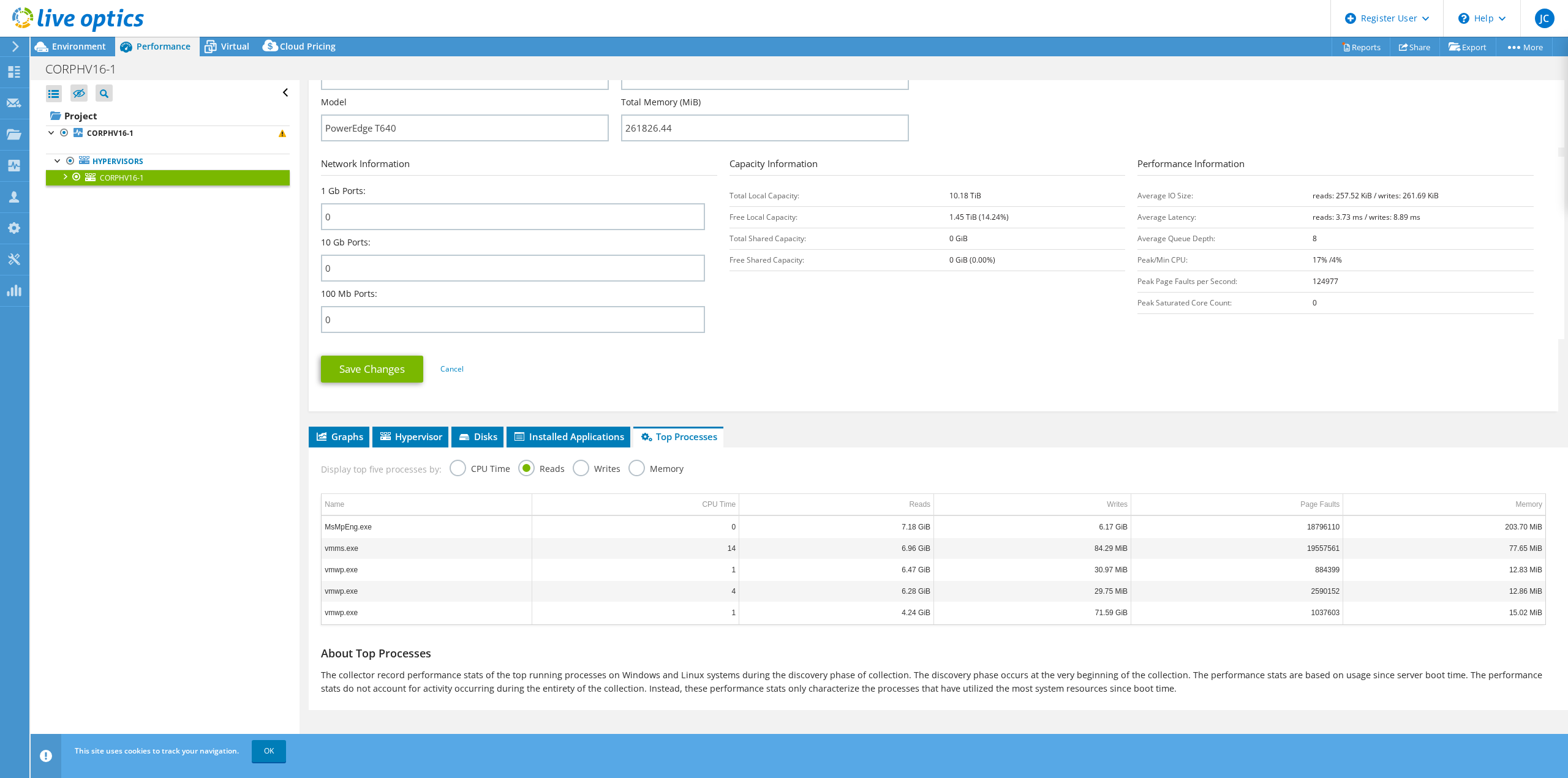
click at [580, 464] on label "Writes" at bounding box center [597, 467] width 48 height 15
click at [0, 0] on input "Writes" at bounding box center [0, 0] width 0 height 0
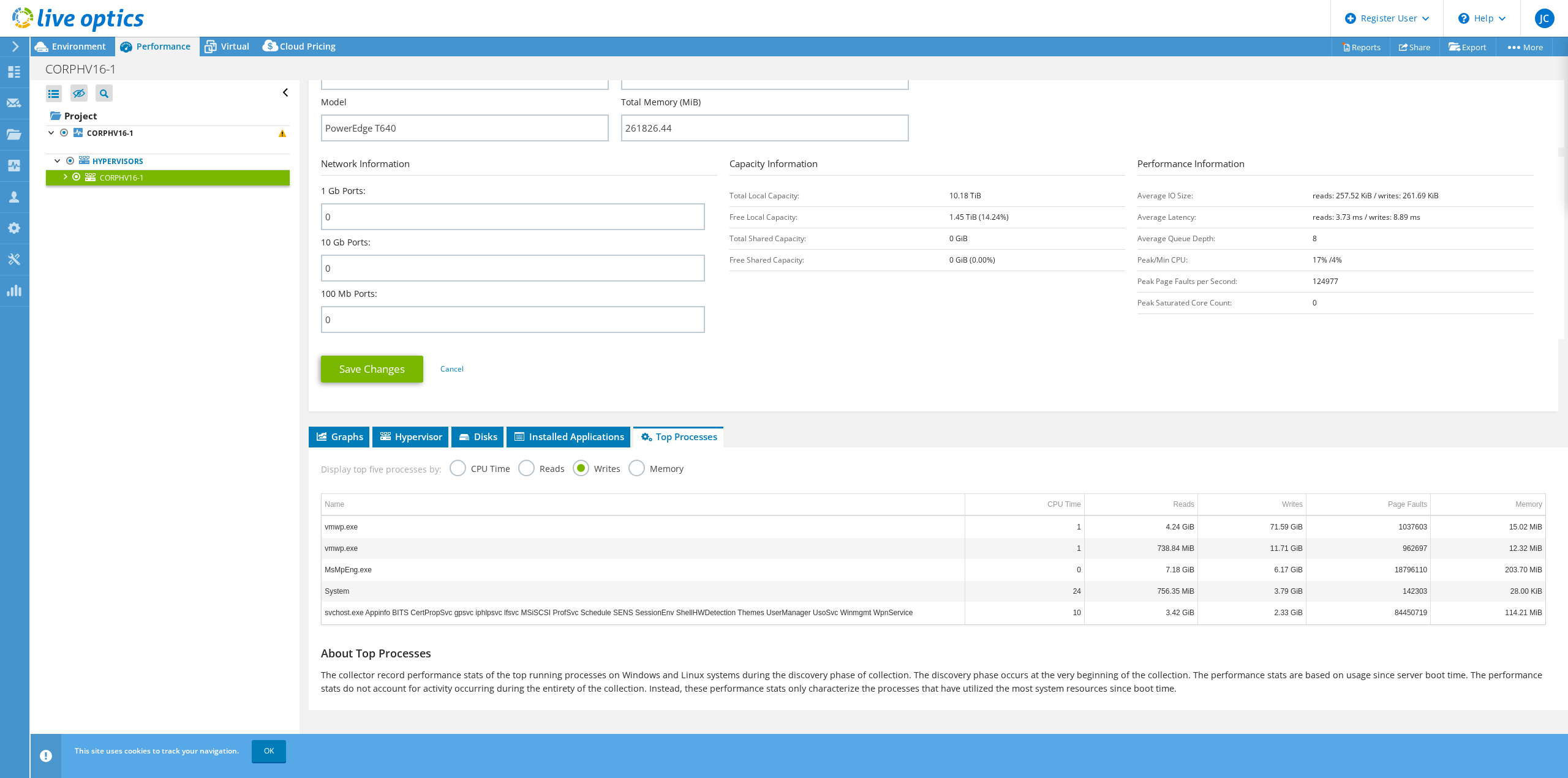
click at [530, 466] on label "Reads" at bounding box center [541, 467] width 47 height 15
click at [0, 0] on input "Reads" at bounding box center [0, 0] width 0 height 0
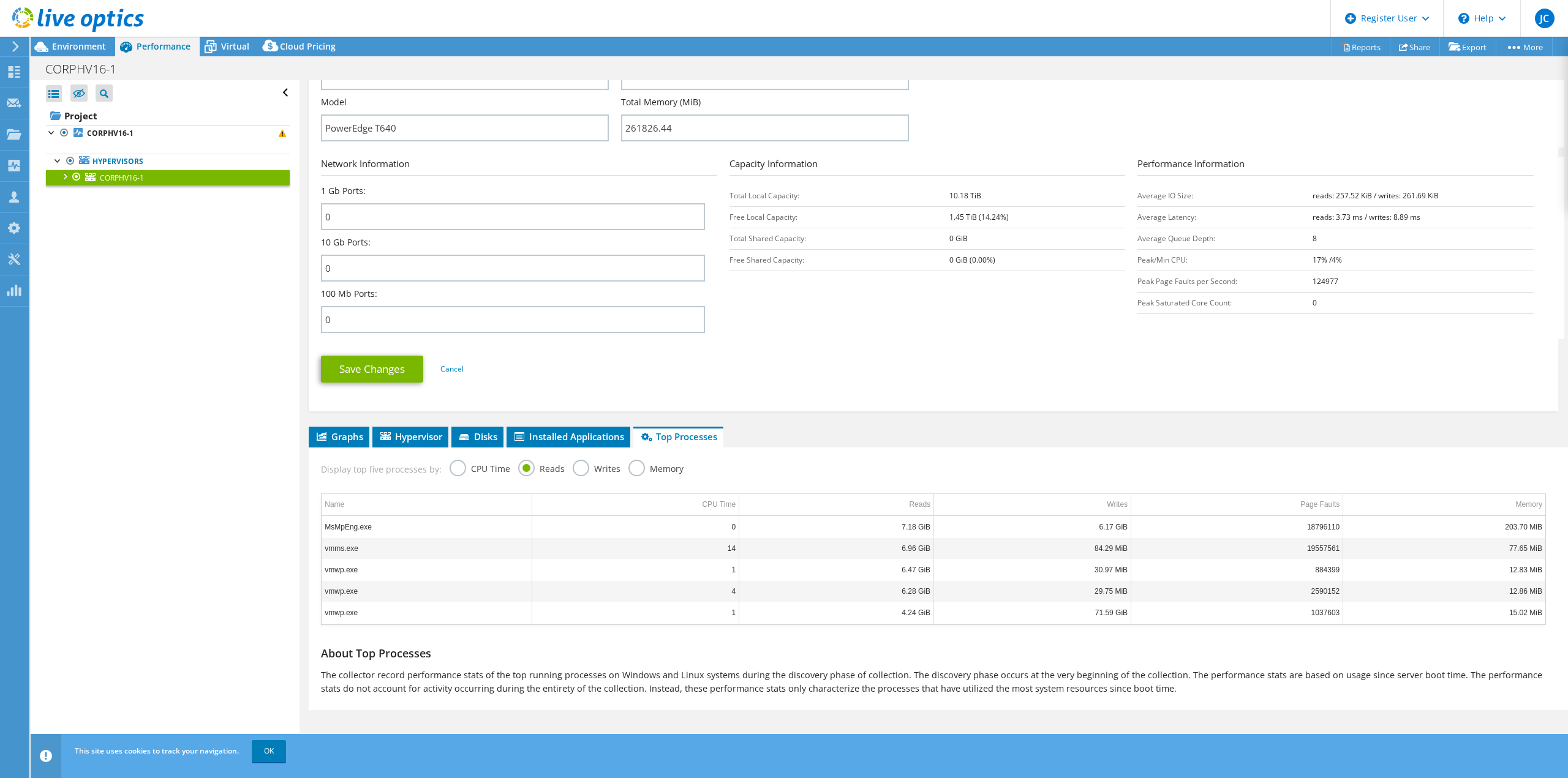
click at [454, 470] on label "CPU Time" at bounding box center [480, 467] width 60 height 15
click at [0, 0] on input "CPU Time" at bounding box center [0, 0] width 0 height 0
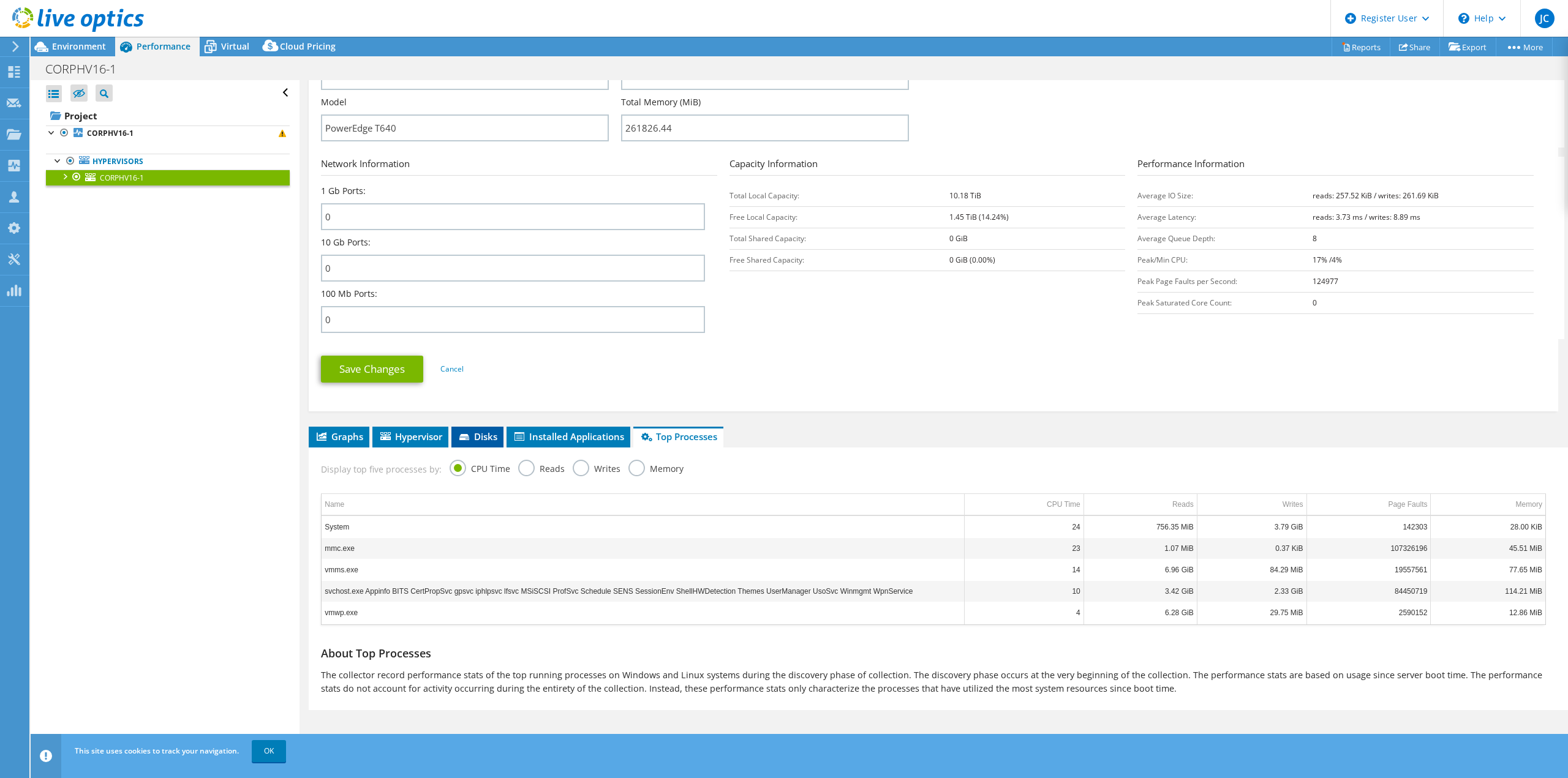
click at [471, 435] on icon at bounding box center [466, 438] width 12 height 8
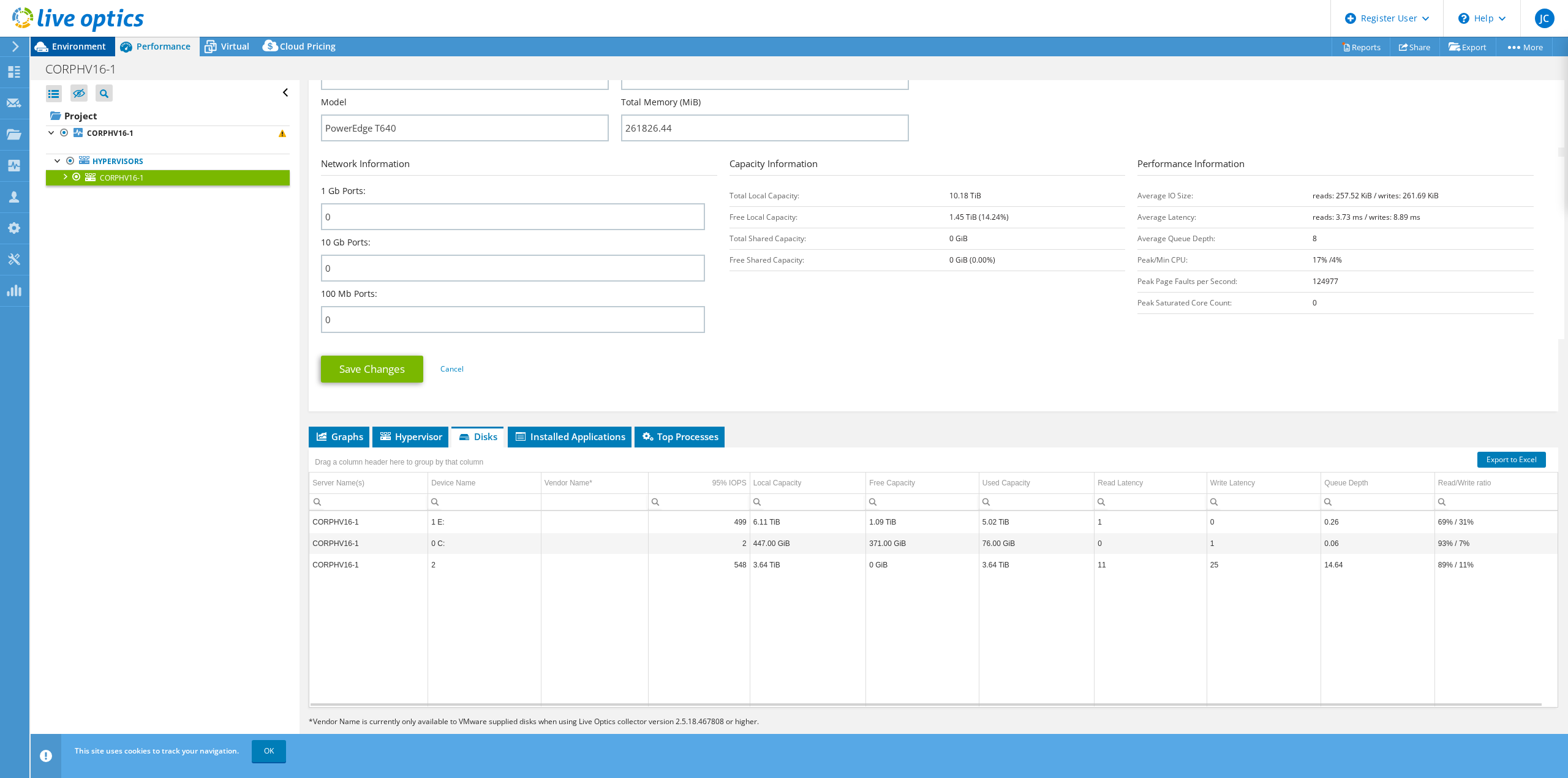
click at [66, 48] on span "Environment" at bounding box center [79, 46] width 54 height 12
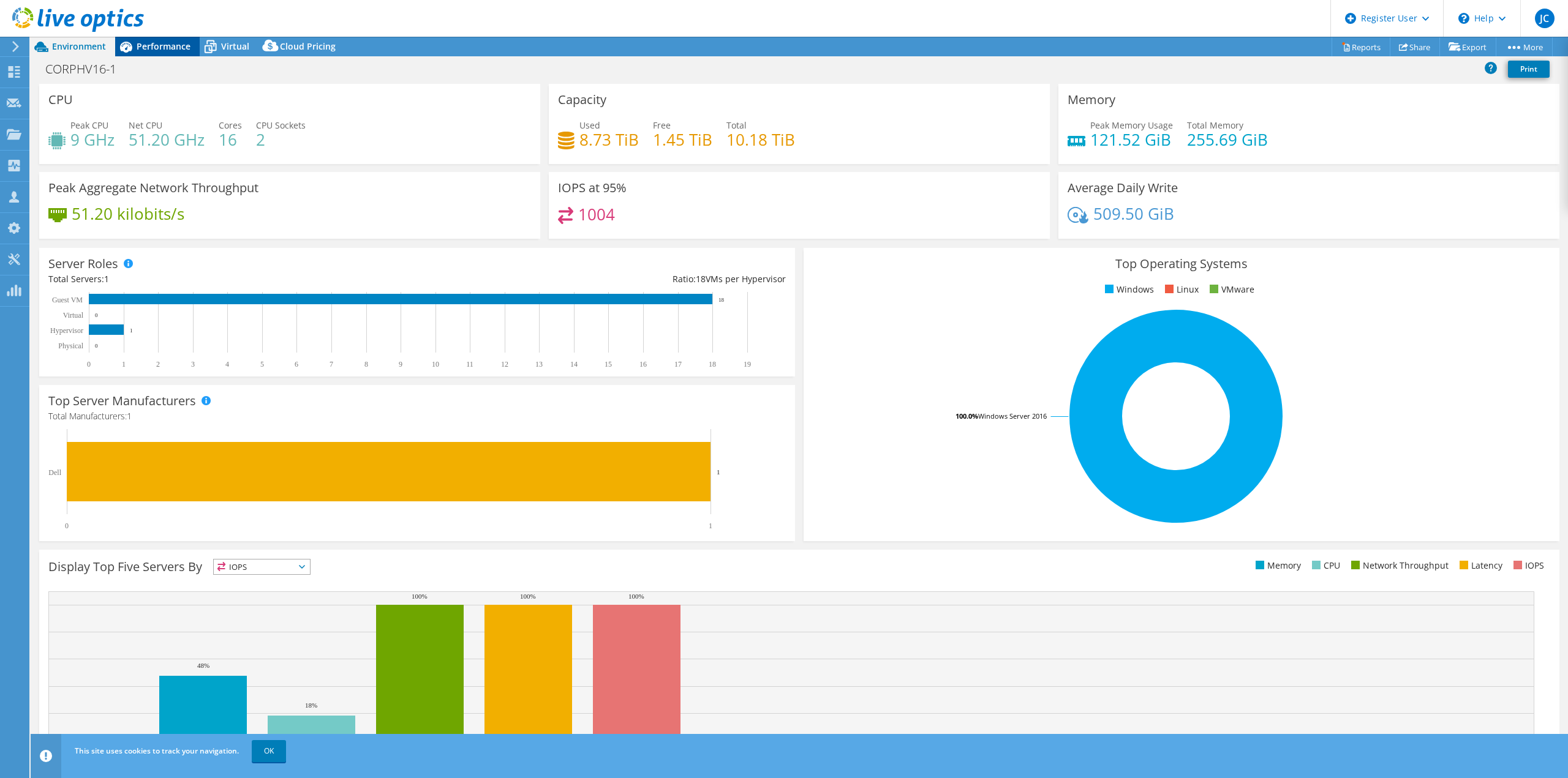
click at [158, 52] on div "Performance" at bounding box center [157, 46] width 84 height 19
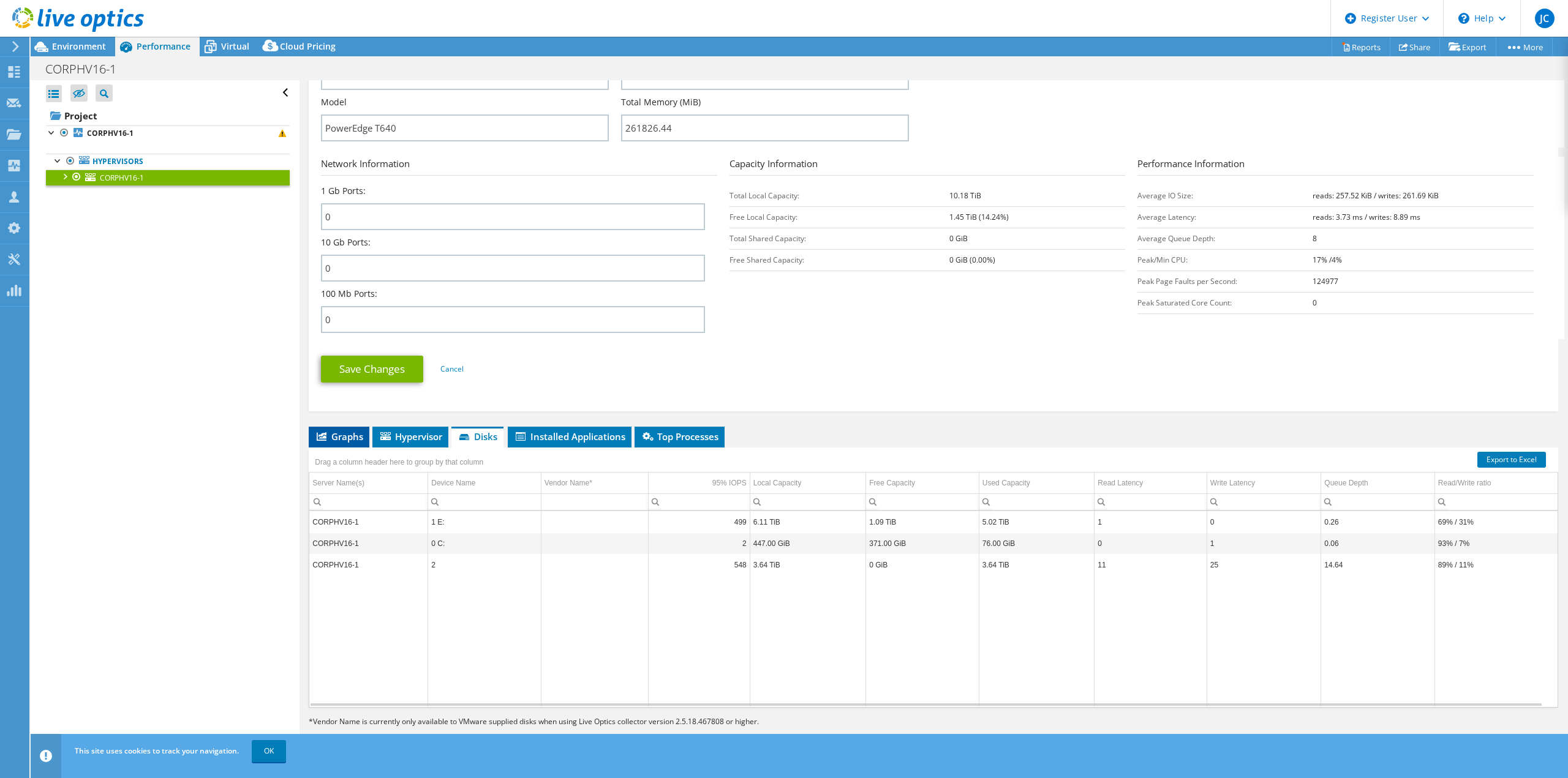
click at [351, 445] on li "Graphs" at bounding box center [339, 437] width 60 height 21
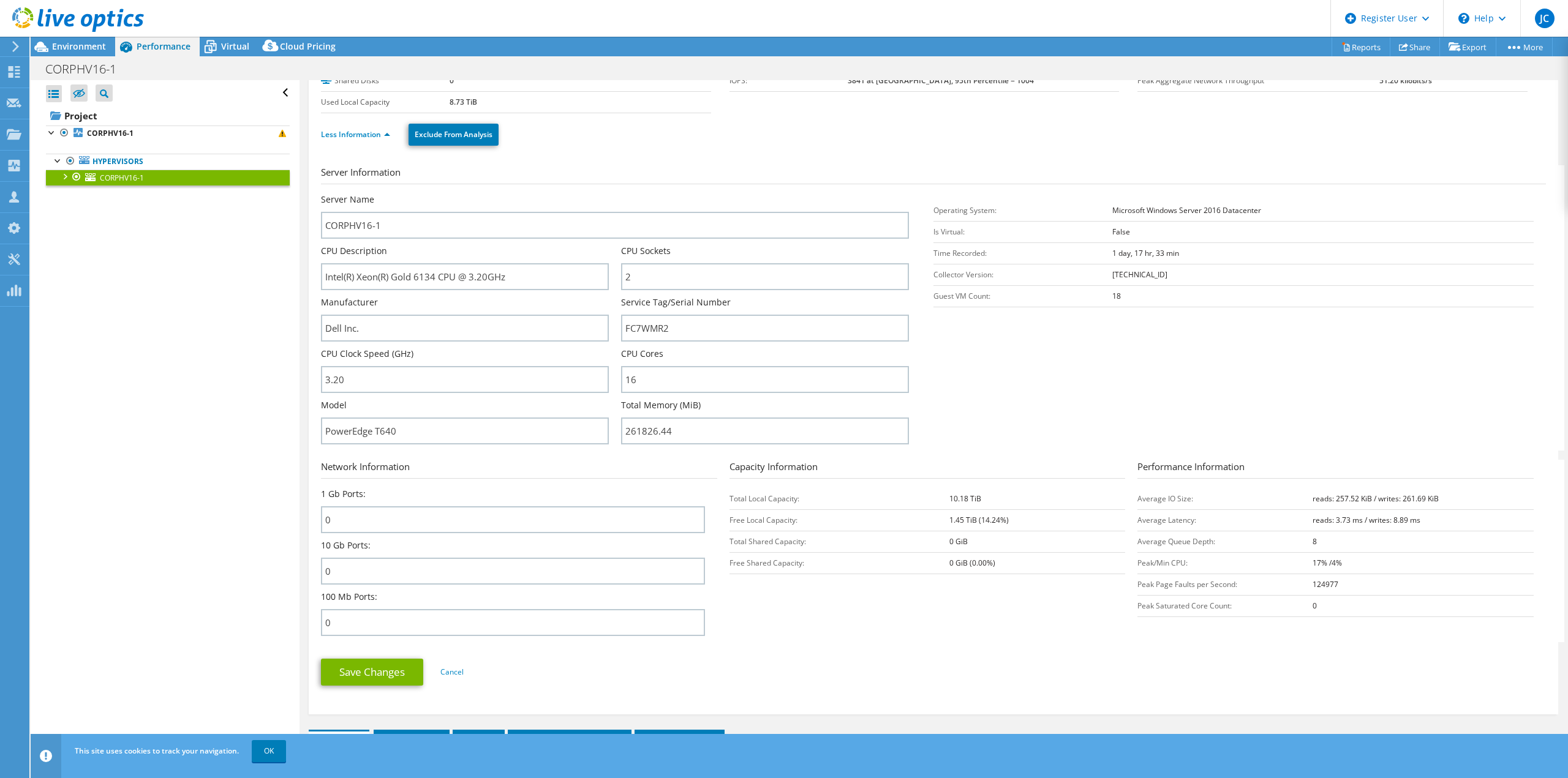
scroll to position [0, 0]
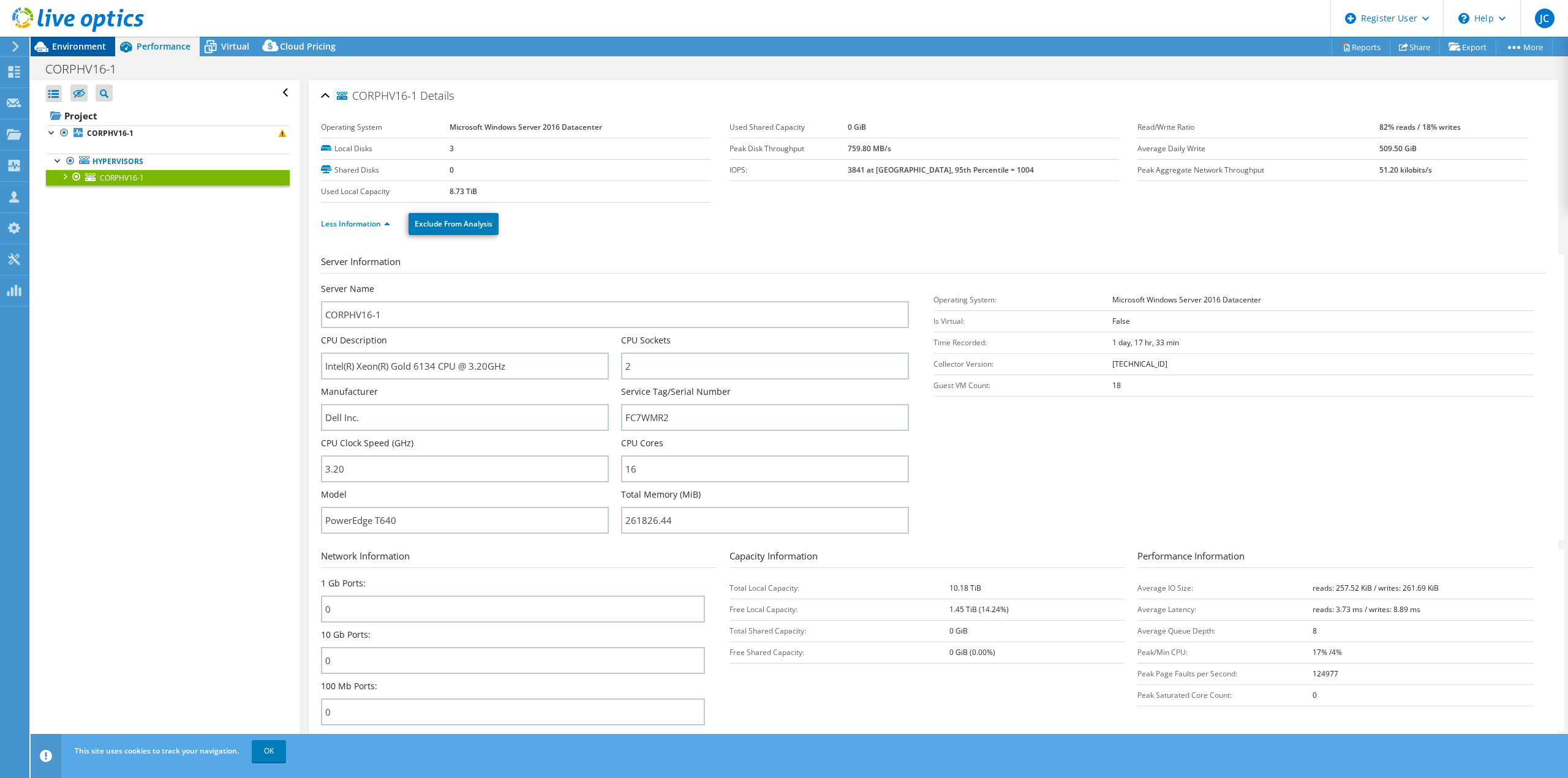
click at [78, 51] on span "Environment" at bounding box center [79, 46] width 54 height 12
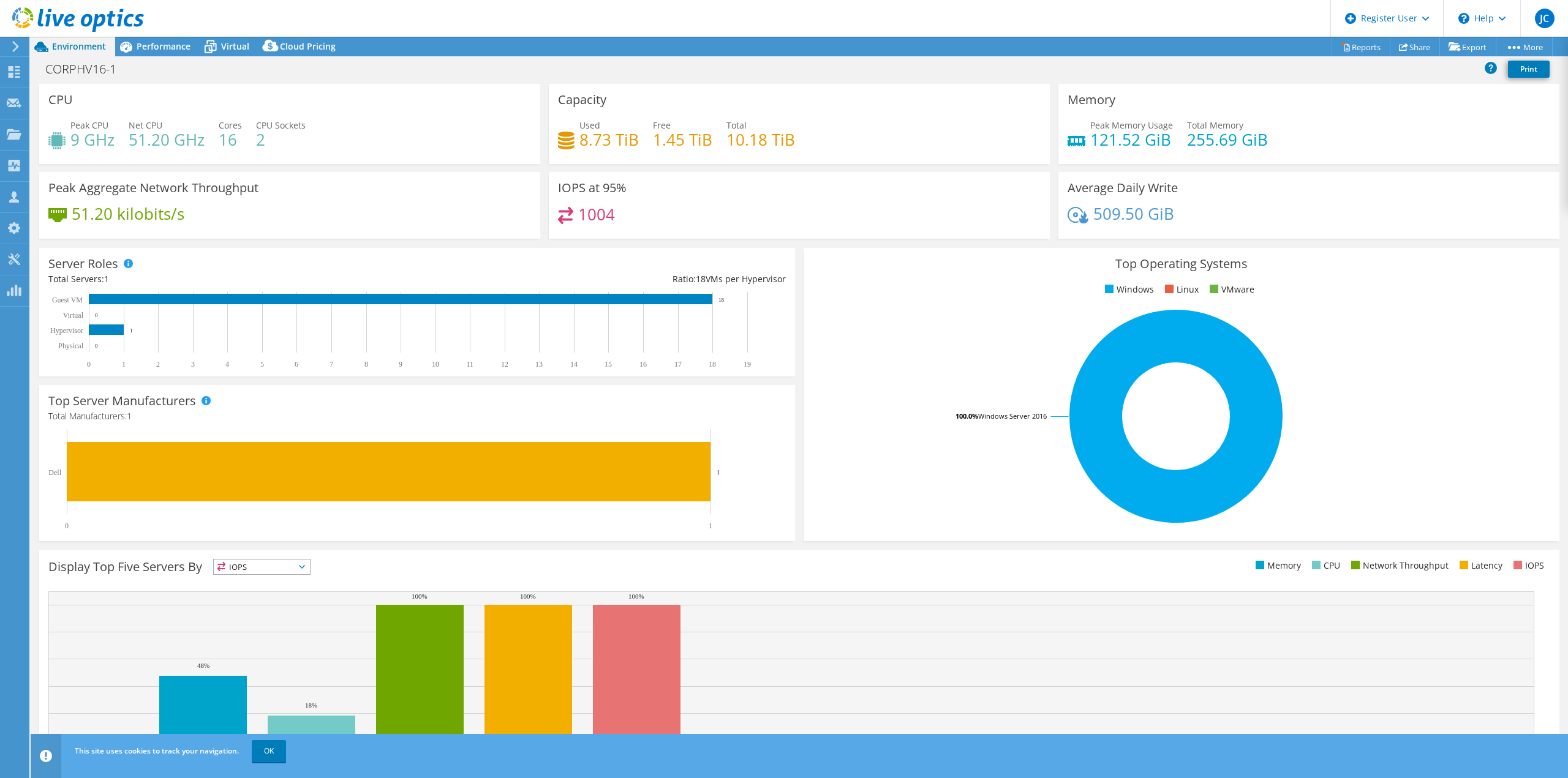
select select "USD"
